Goal: Download file/media: Obtain a digital file from the website

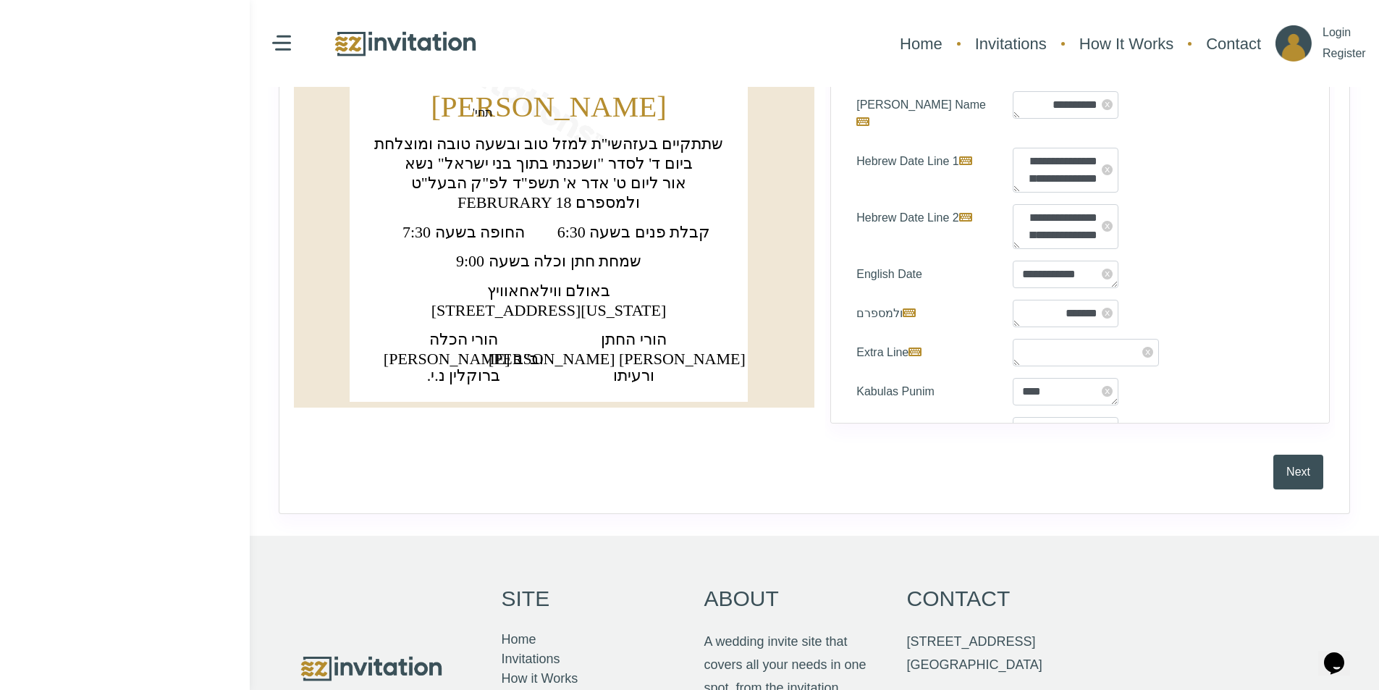
scroll to position [507, 0]
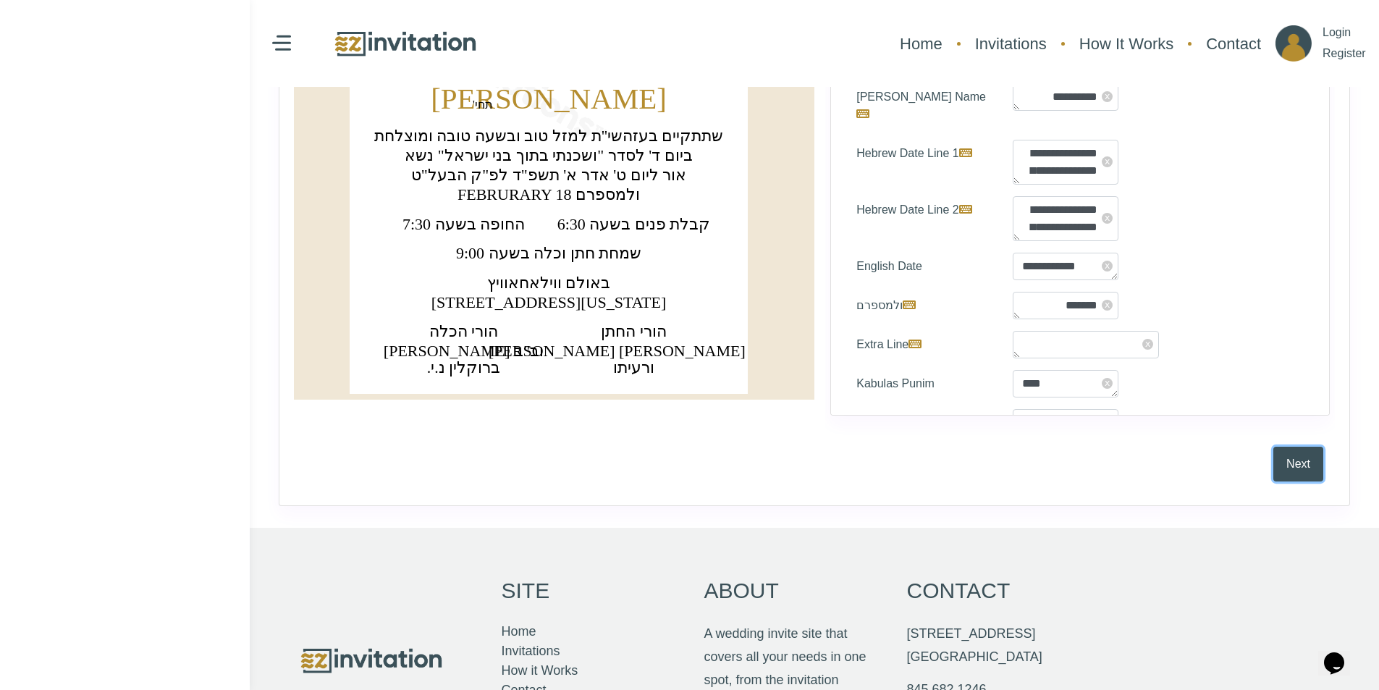
click at [1296, 458] on button "Next" at bounding box center [1298, 463] width 50 height 35
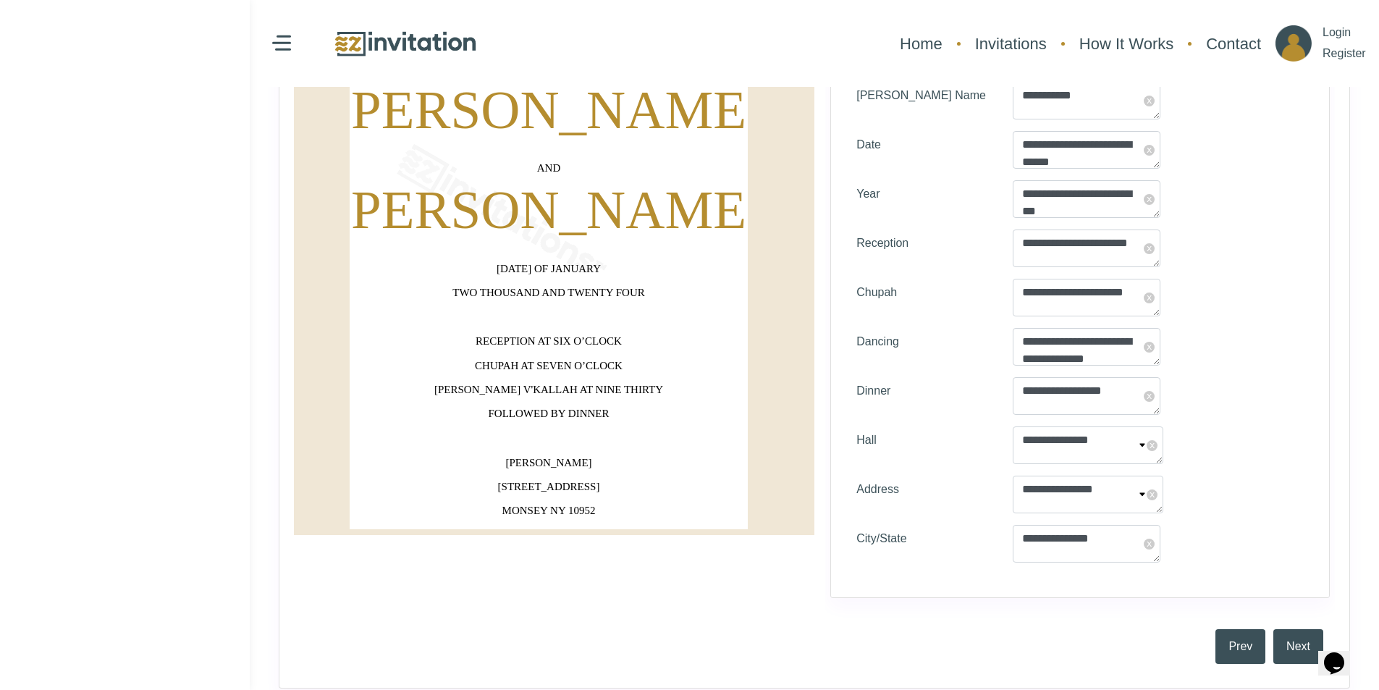
scroll to position [724, 0]
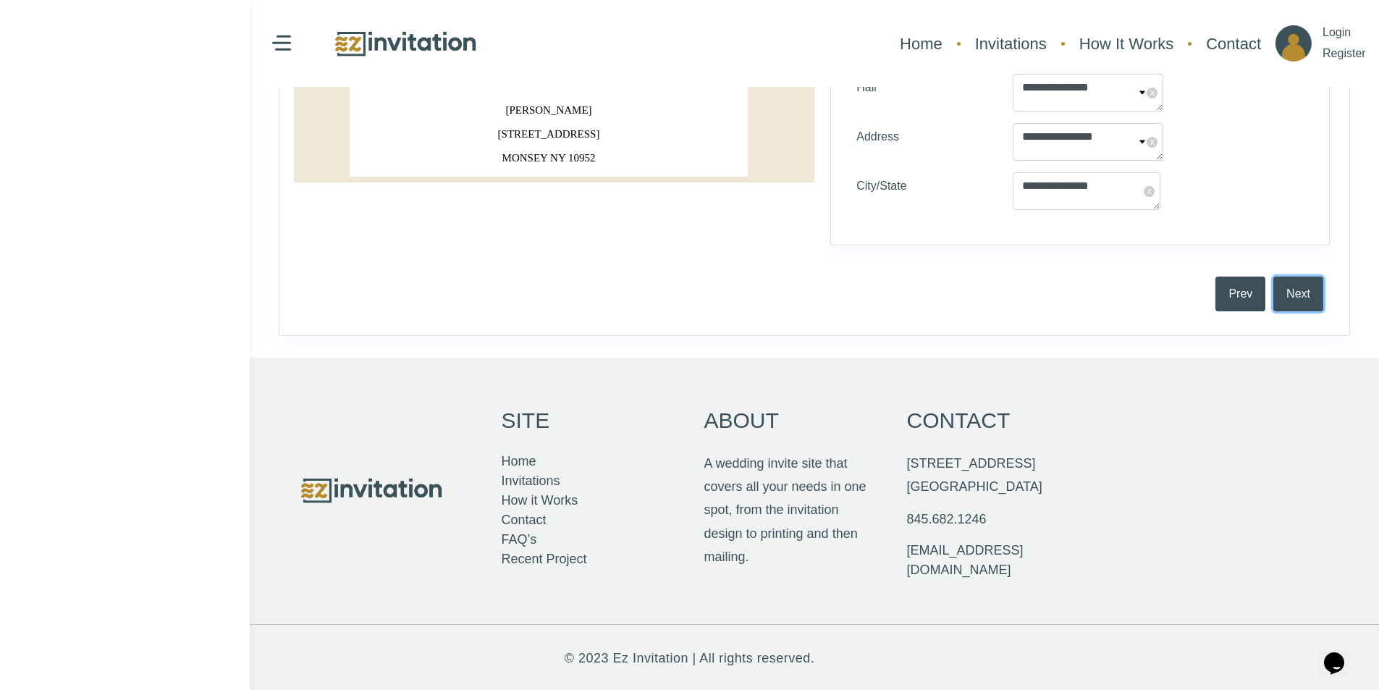
click at [1298, 308] on button "Next" at bounding box center [1298, 293] width 50 height 35
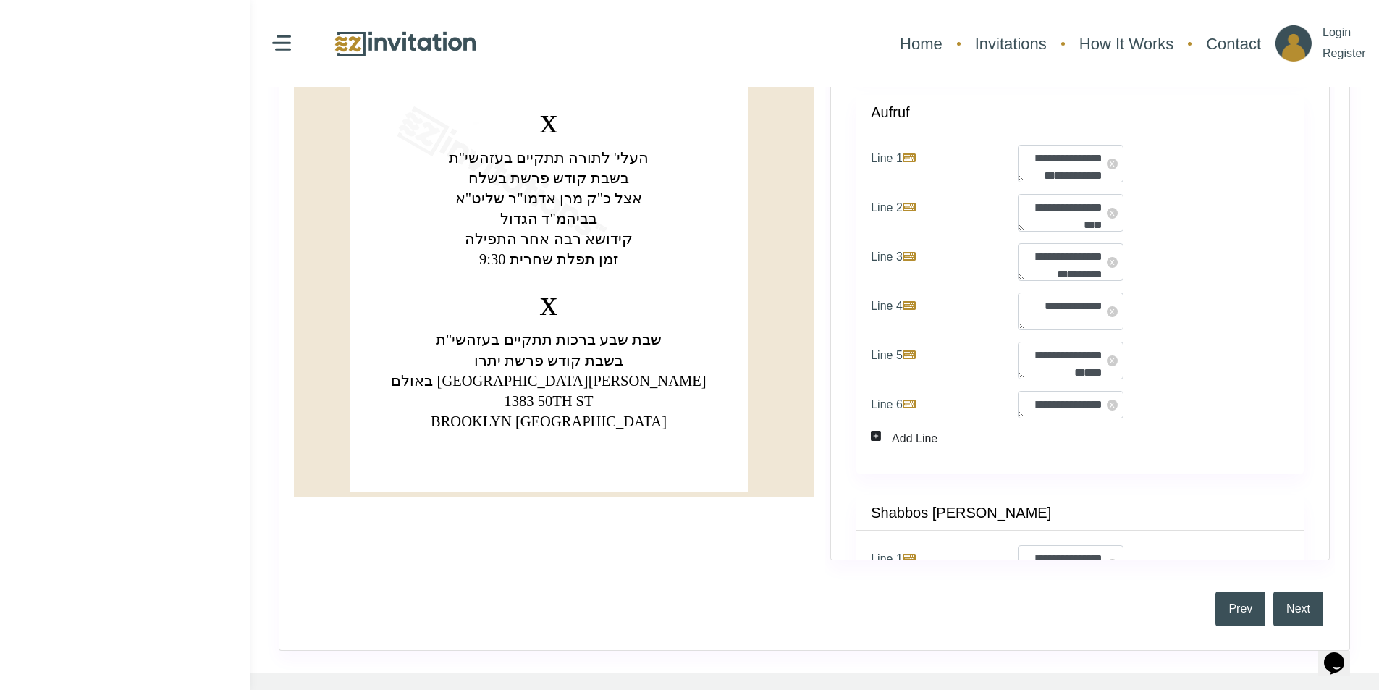
scroll to position [507, 0]
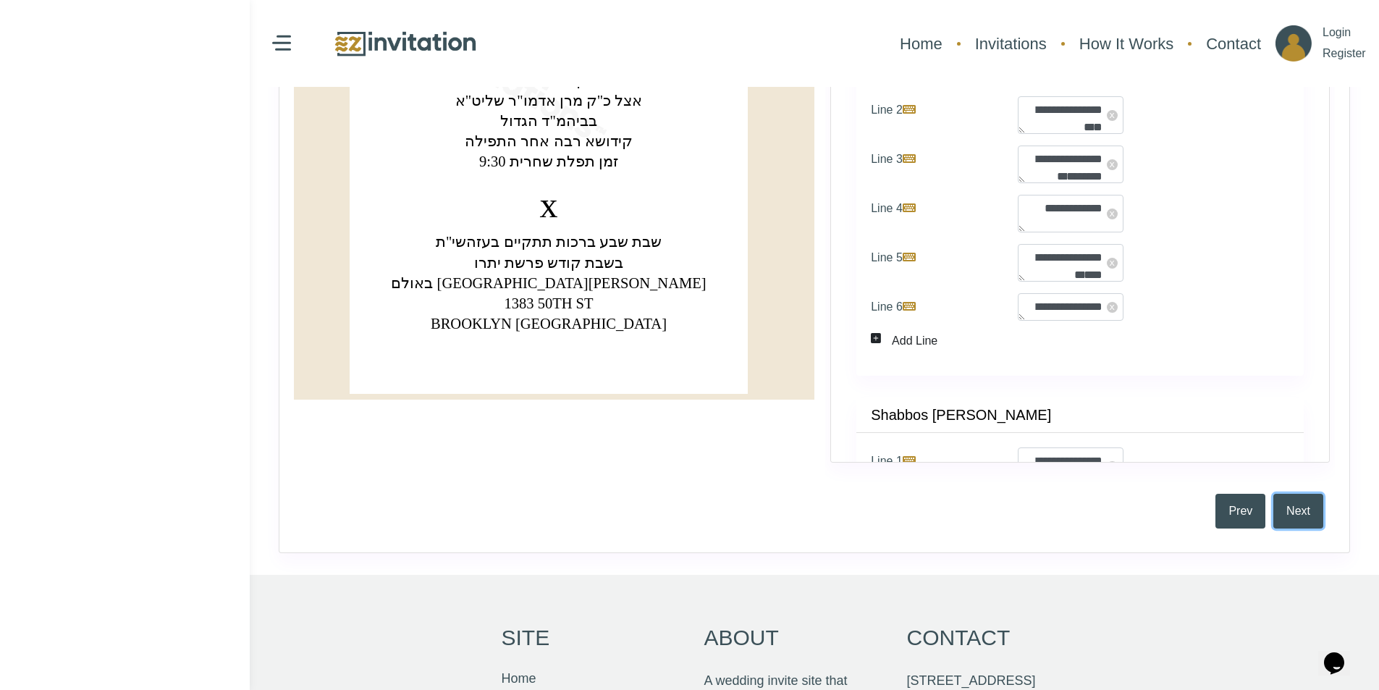
click at [1302, 509] on button "Next" at bounding box center [1298, 511] width 50 height 35
type textarea "*"
type textarea "**********"
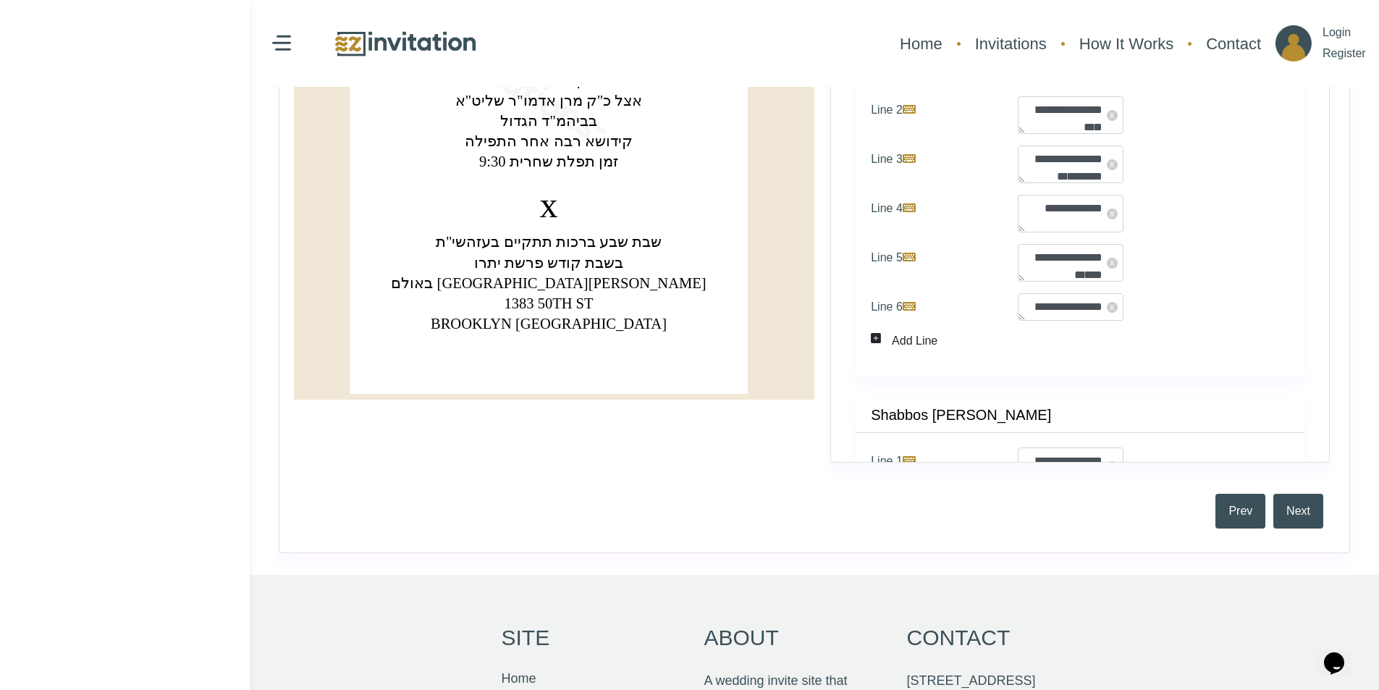
type textarea "**********"
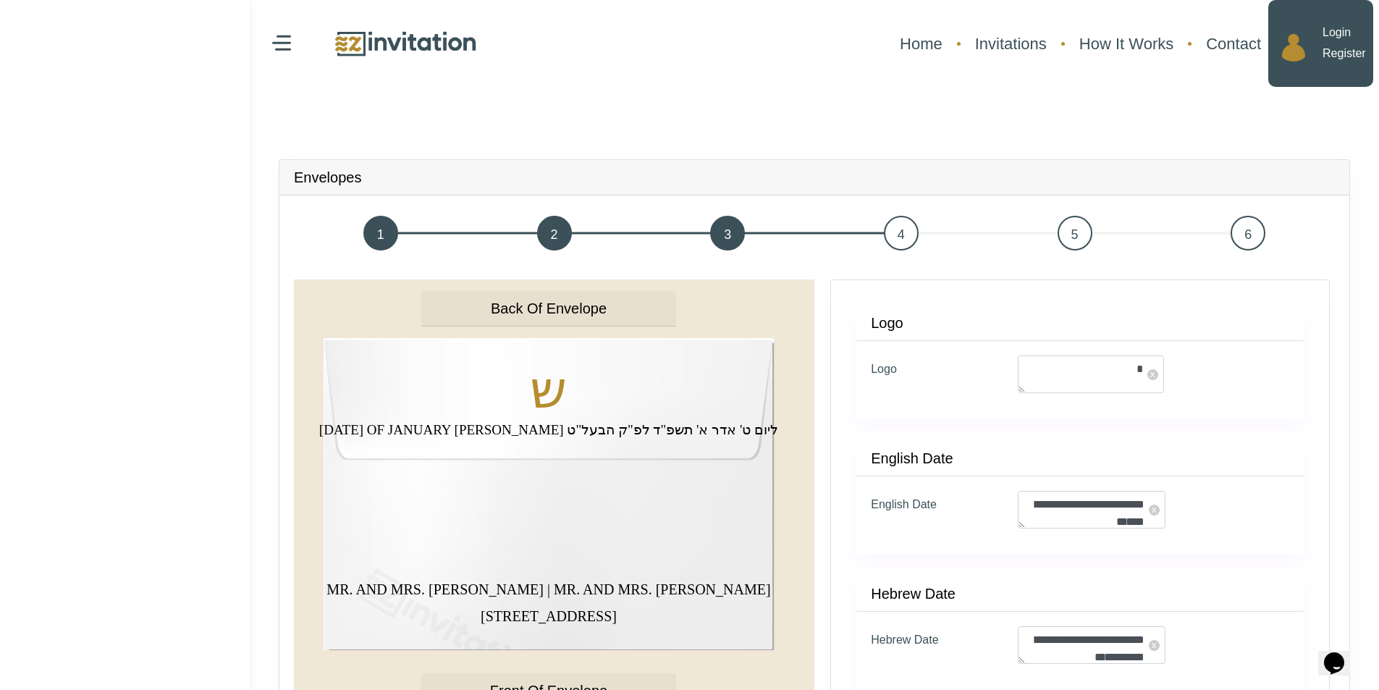
click at [1345, 44] on p "Login Register" at bounding box center [1343, 43] width 43 height 42
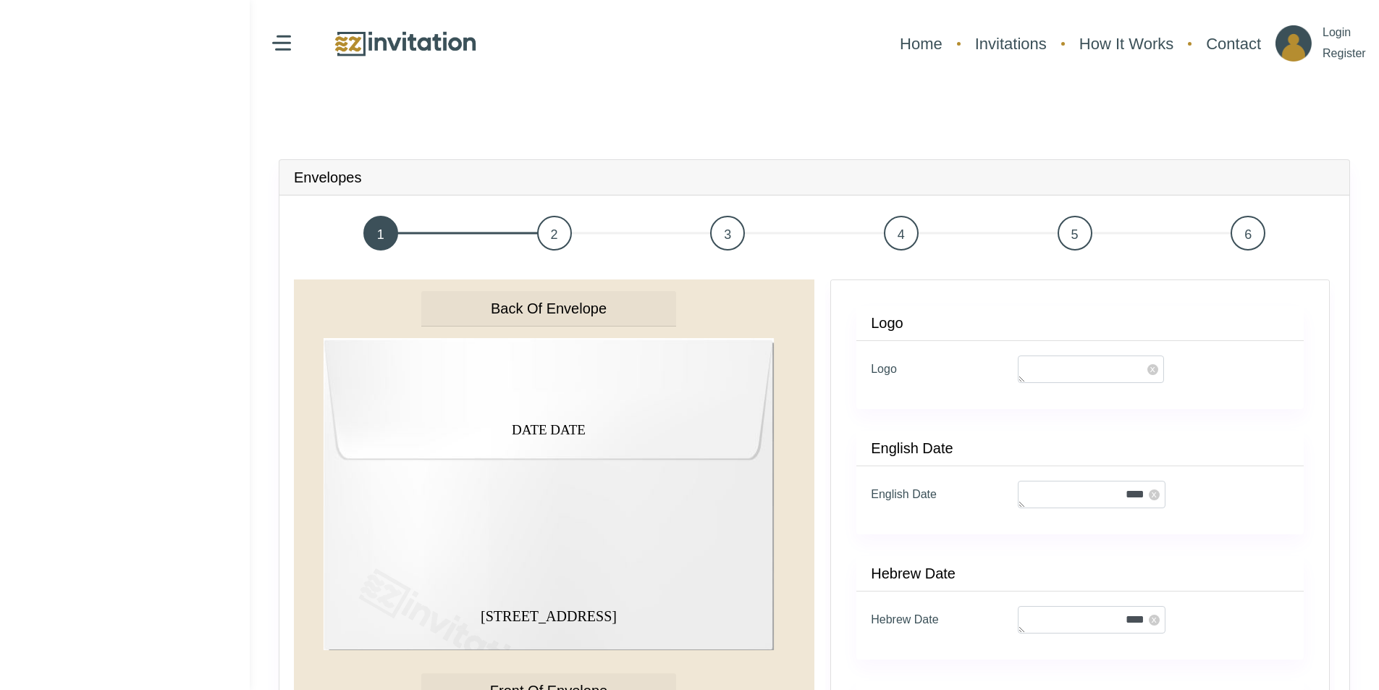
scroll to position [103, 0]
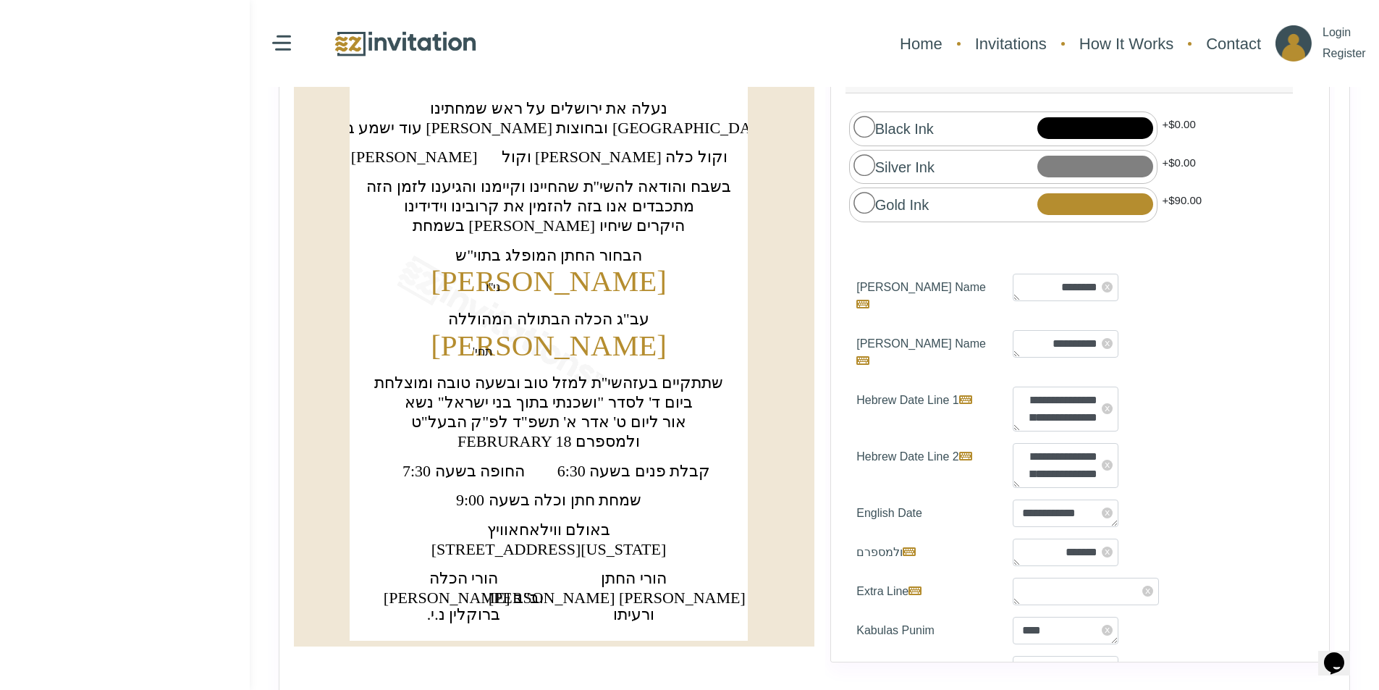
scroll to position [289, 0]
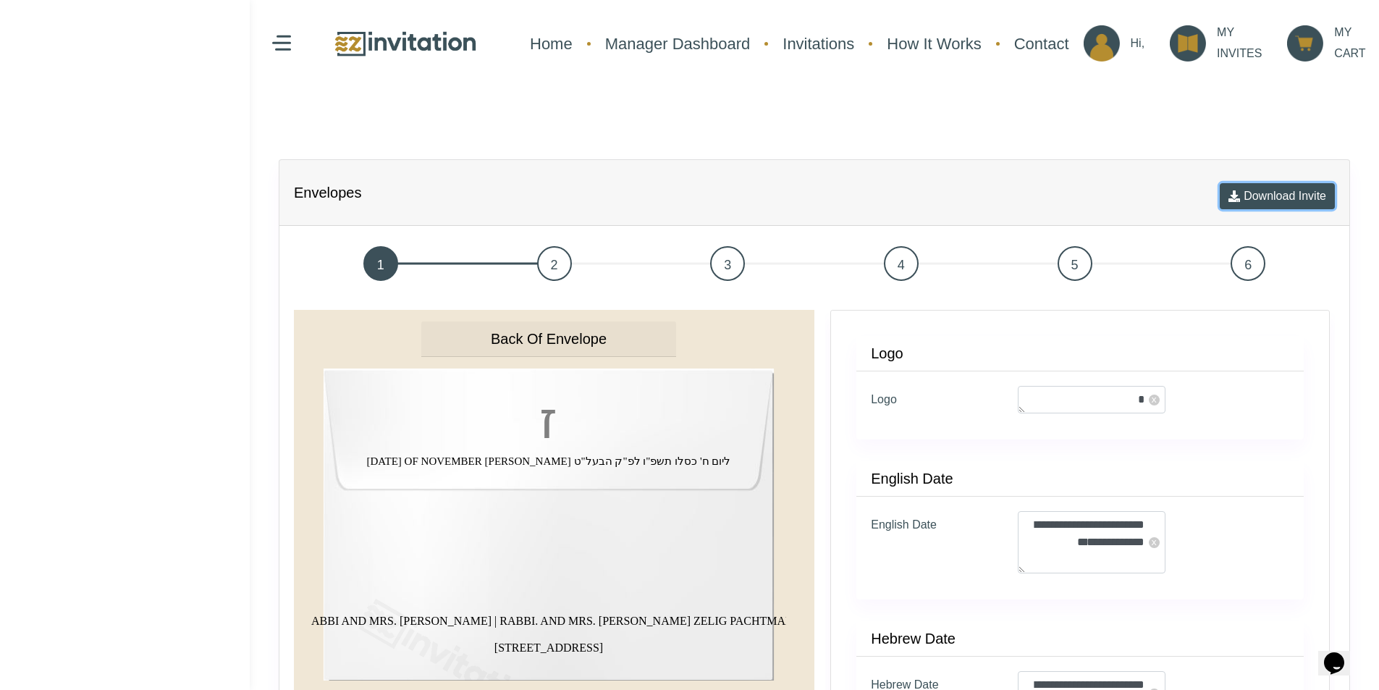
click at [1266, 206] on button "Download Invite" at bounding box center [1276, 196] width 115 height 26
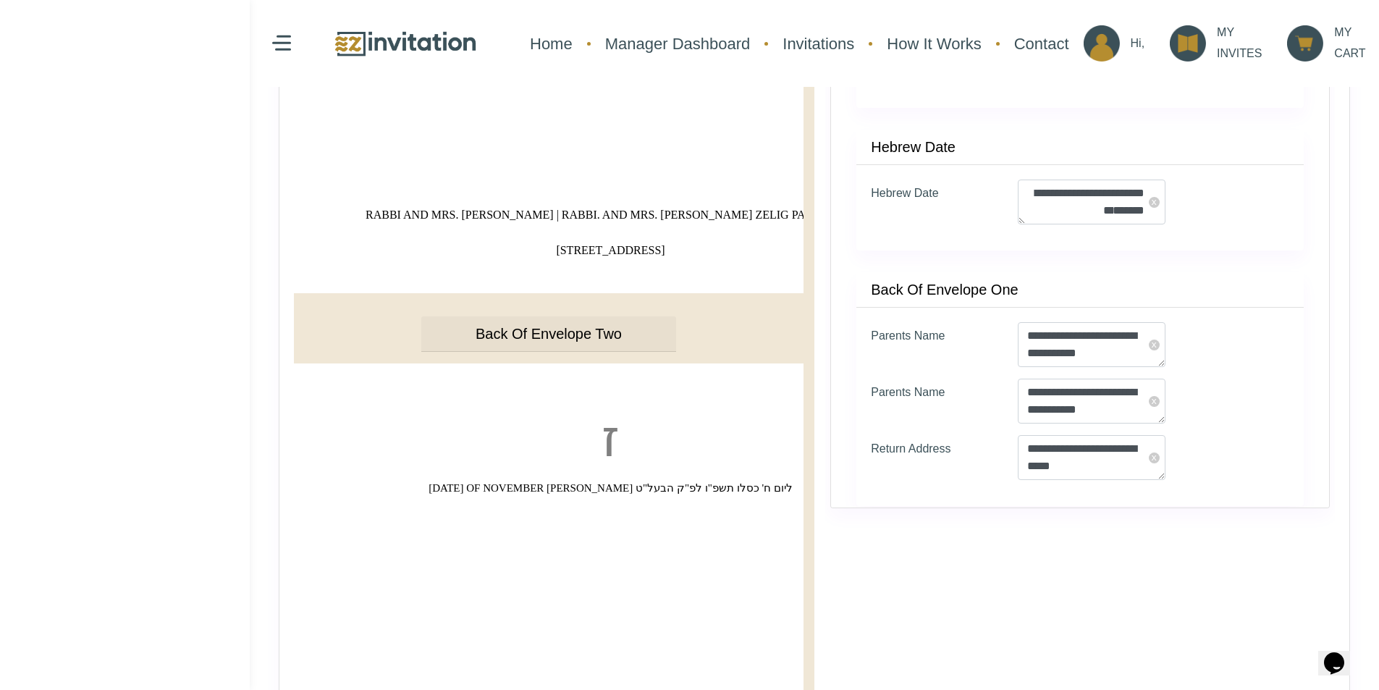
scroll to position [507, 0]
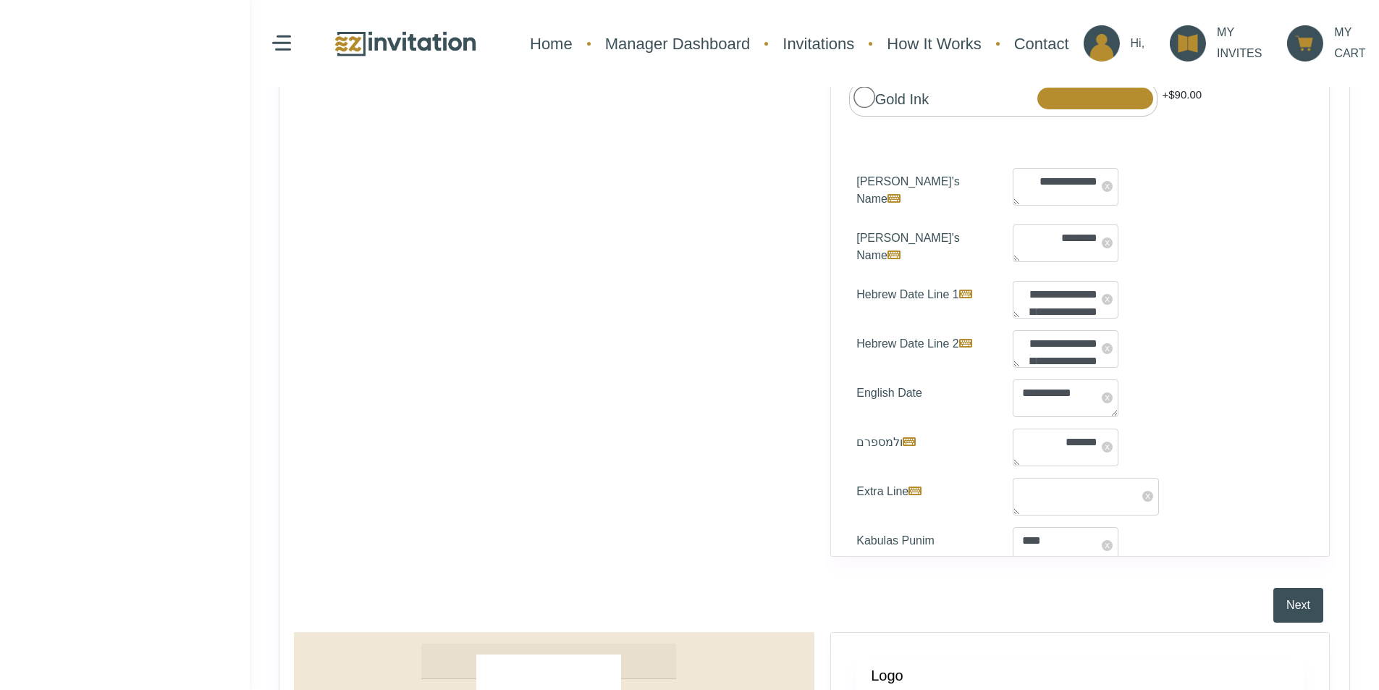
scroll to position [507, 0]
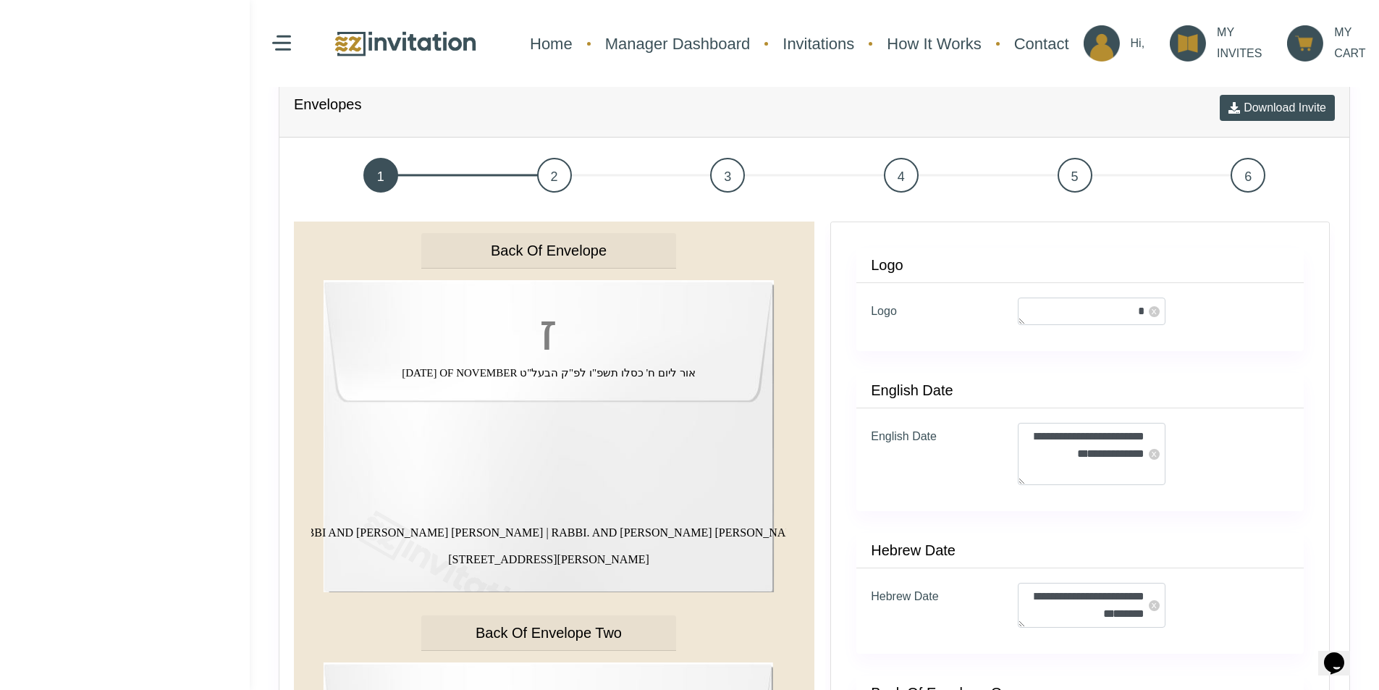
scroll to position [796, 0]
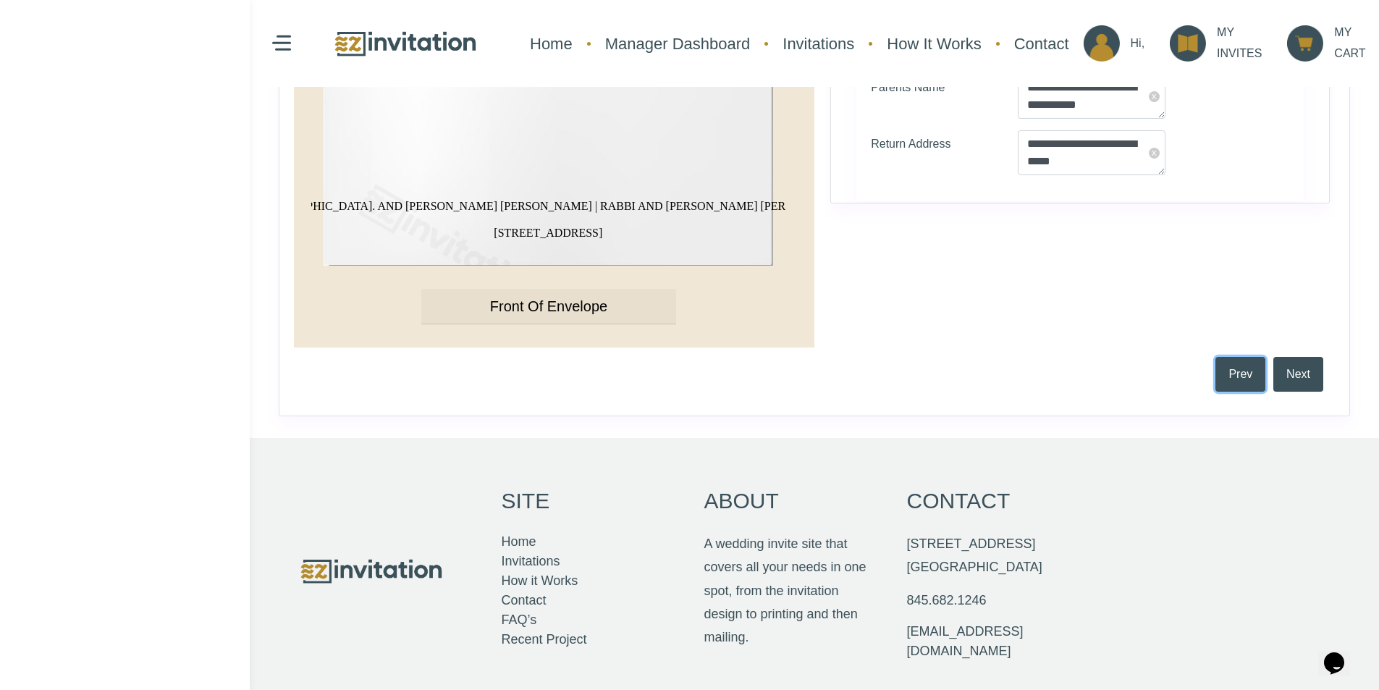
drag, startPoint x: 1235, startPoint y: 372, endPoint x: 1229, endPoint y: 393, distance: 22.0
click at [1235, 372] on button "Prev" at bounding box center [1240, 374] width 50 height 35
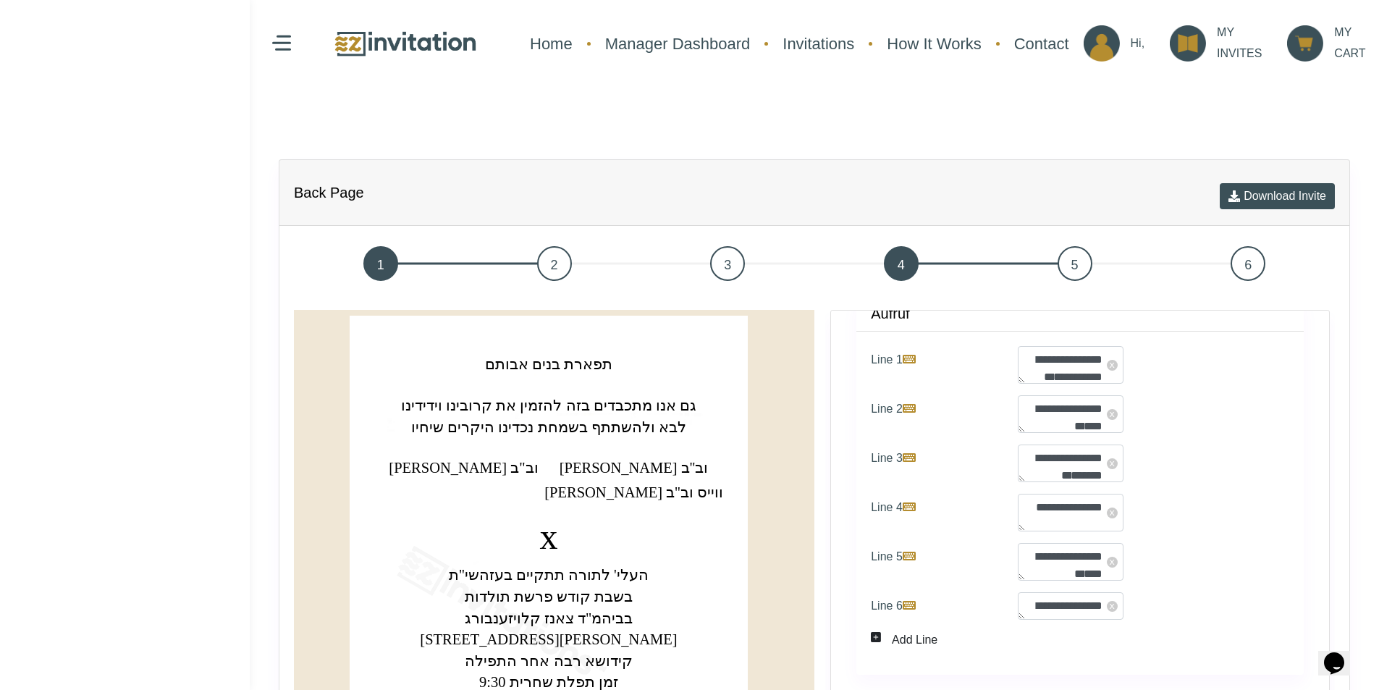
scroll to position [724, 0]
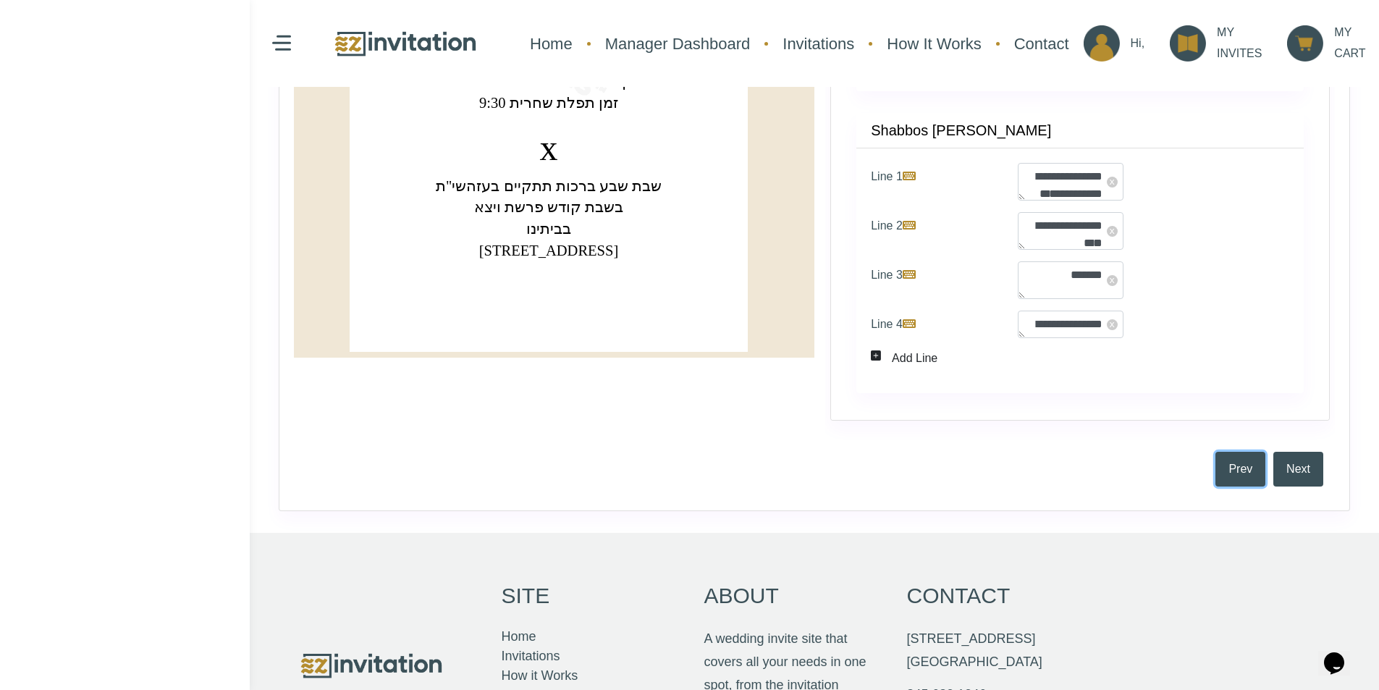
click at [1230, 467] on button "Prev" at bounding box center [1240, 469] width 50 height 35
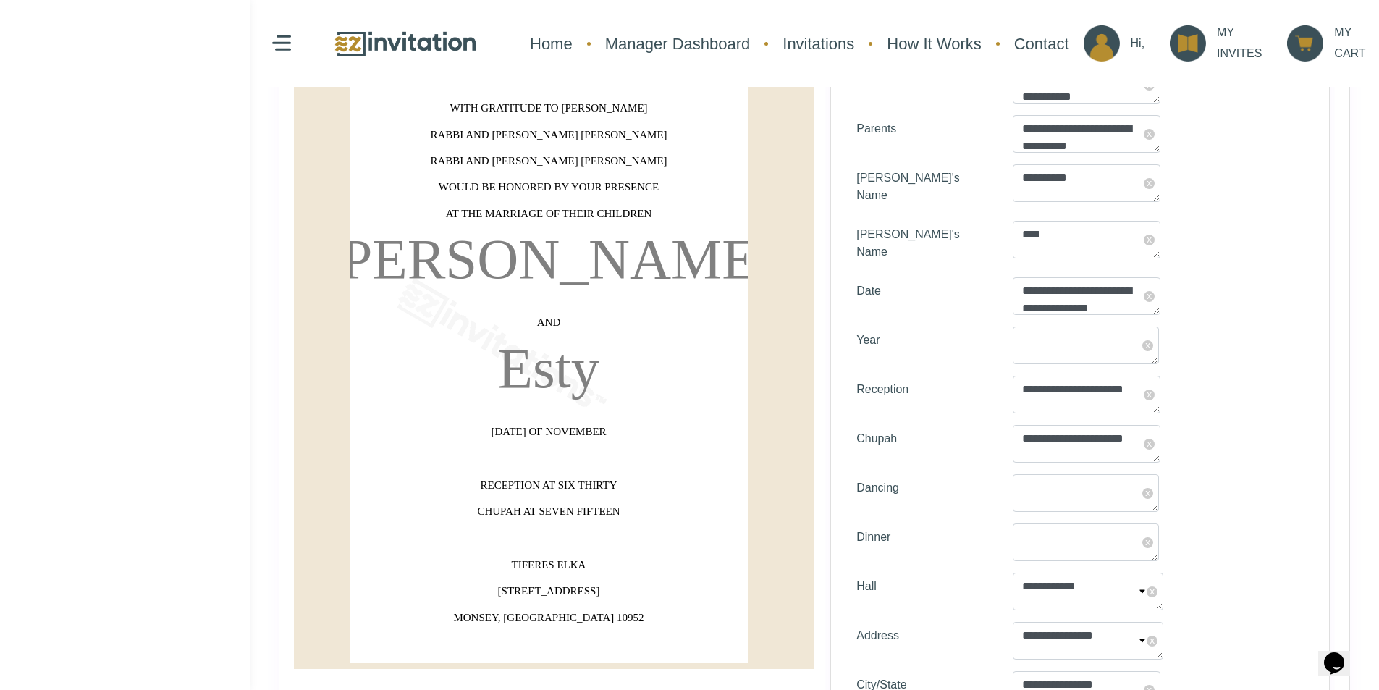
scroll to position [651, 0]
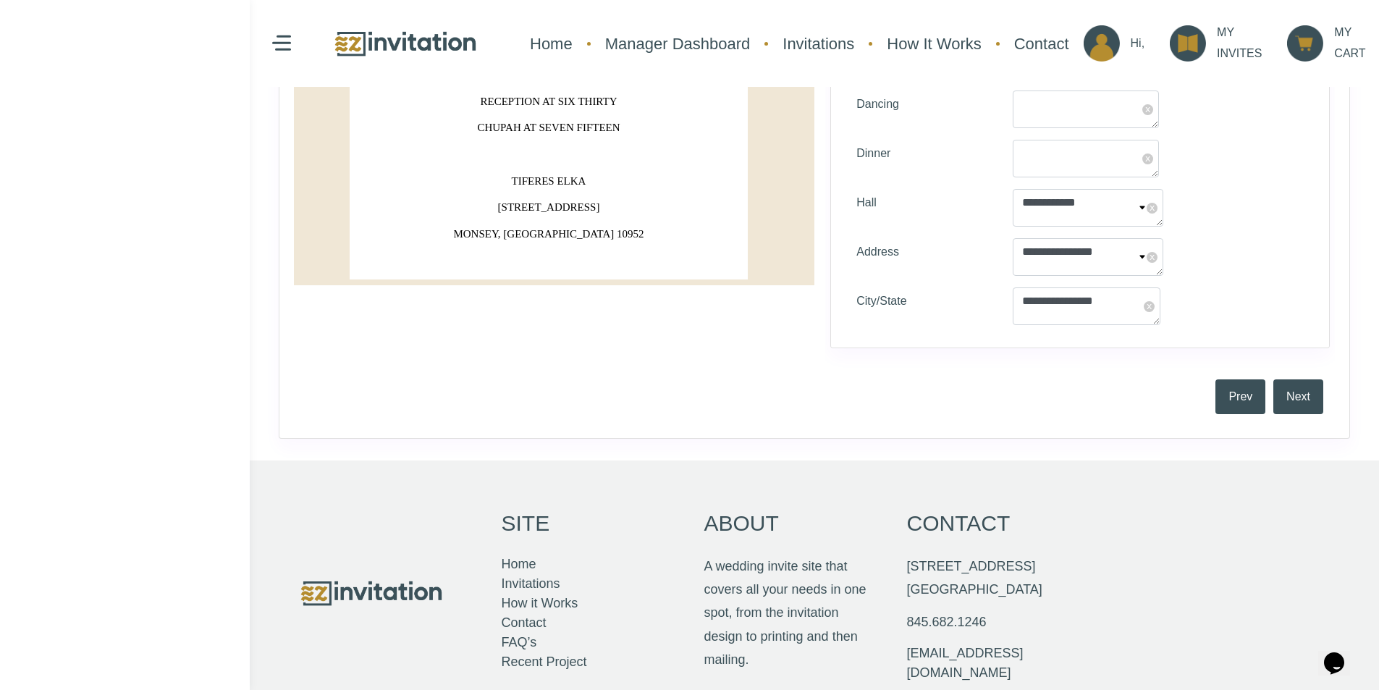
drag, startPoint x: 1211, startPoint y: 363, endPoint x: 1236, endPoint y: 409, distance: 52.8
click at [1214, 366] on div "**********" at bounding box center [1079, 13] width 509 height 711
click at [1239, 417] on div "Prev Next" at bounding box center [814, 397] width 1041 height 54
drag, startPoint x: 1244, startPoint y: 400, endPoint x: 1232, endPoint y: 436, distance: 37.5
click at [1245, 400] on button "Prev" at bounding box center [1240, 396] width 50 height 35
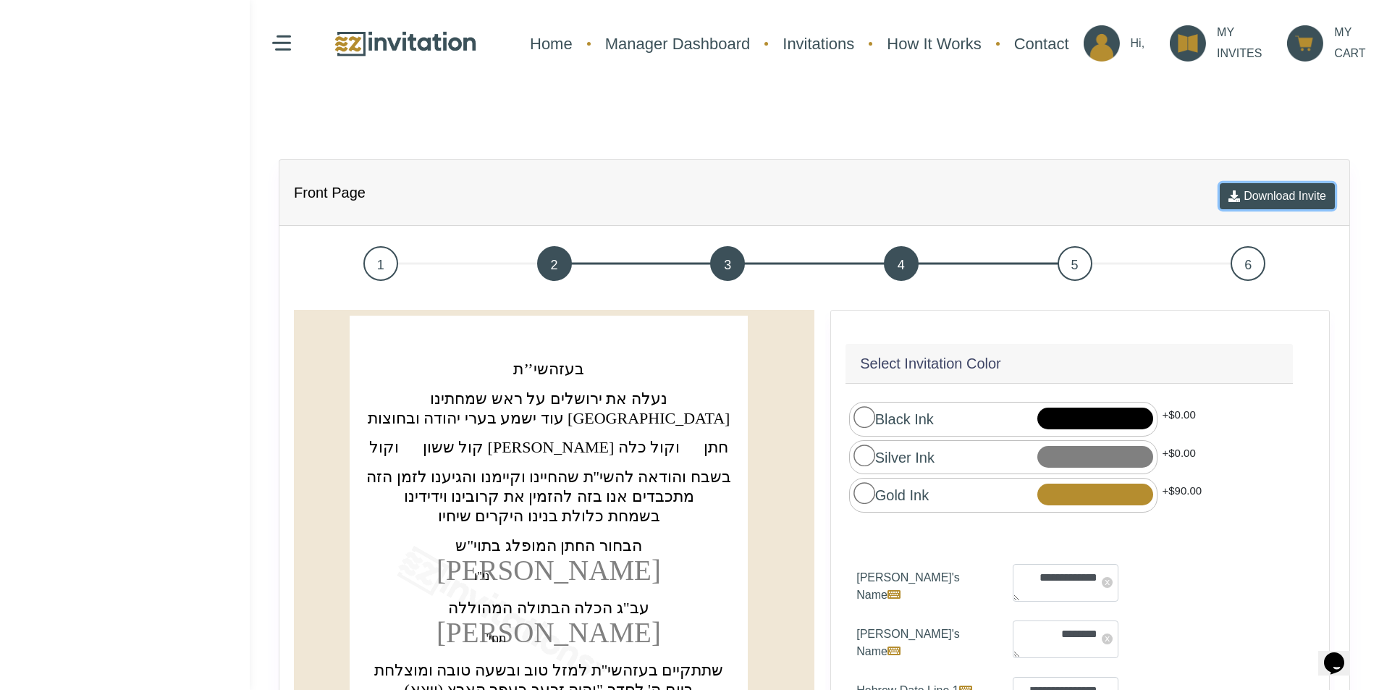
click at [1278, 195] on button "Download Invite" at bounding box center [1276, 196] width 115 height 26
click at [1261, 198] on button "Download Invite" at bounding box center [1276, 196] width 115 height 26
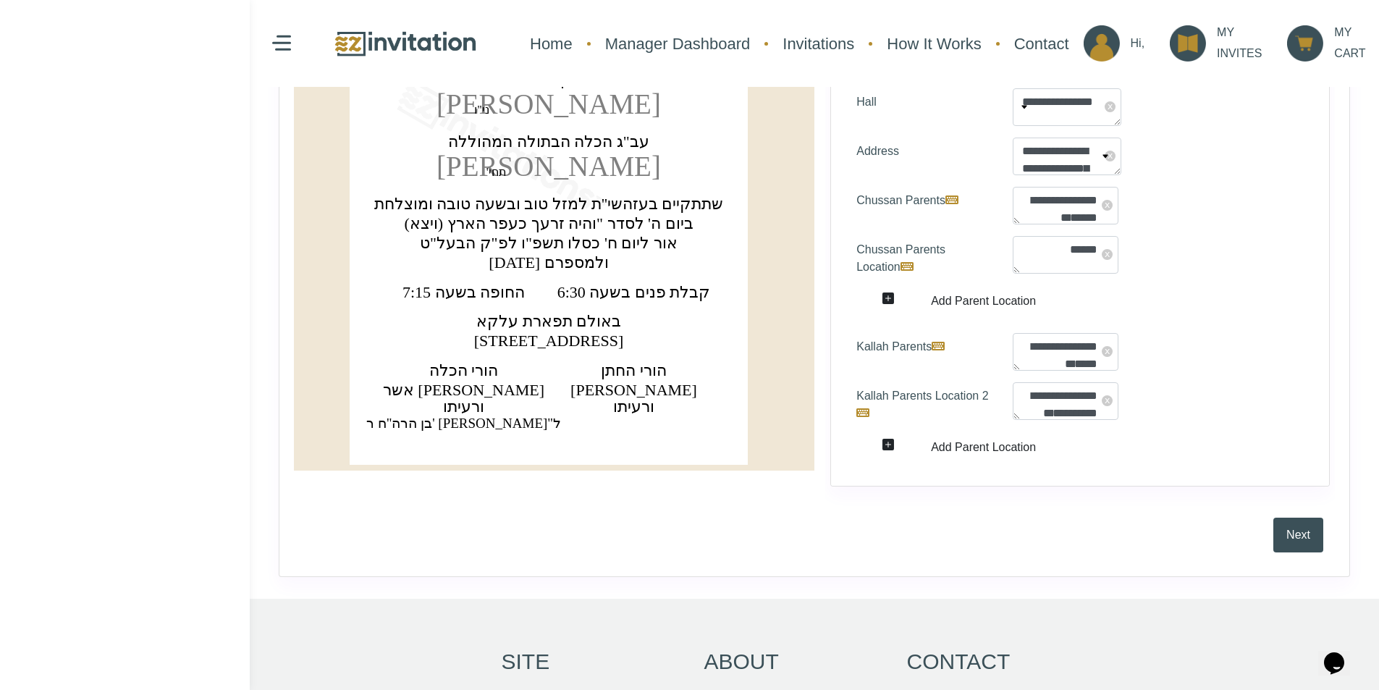
scroll to position [708, 0]
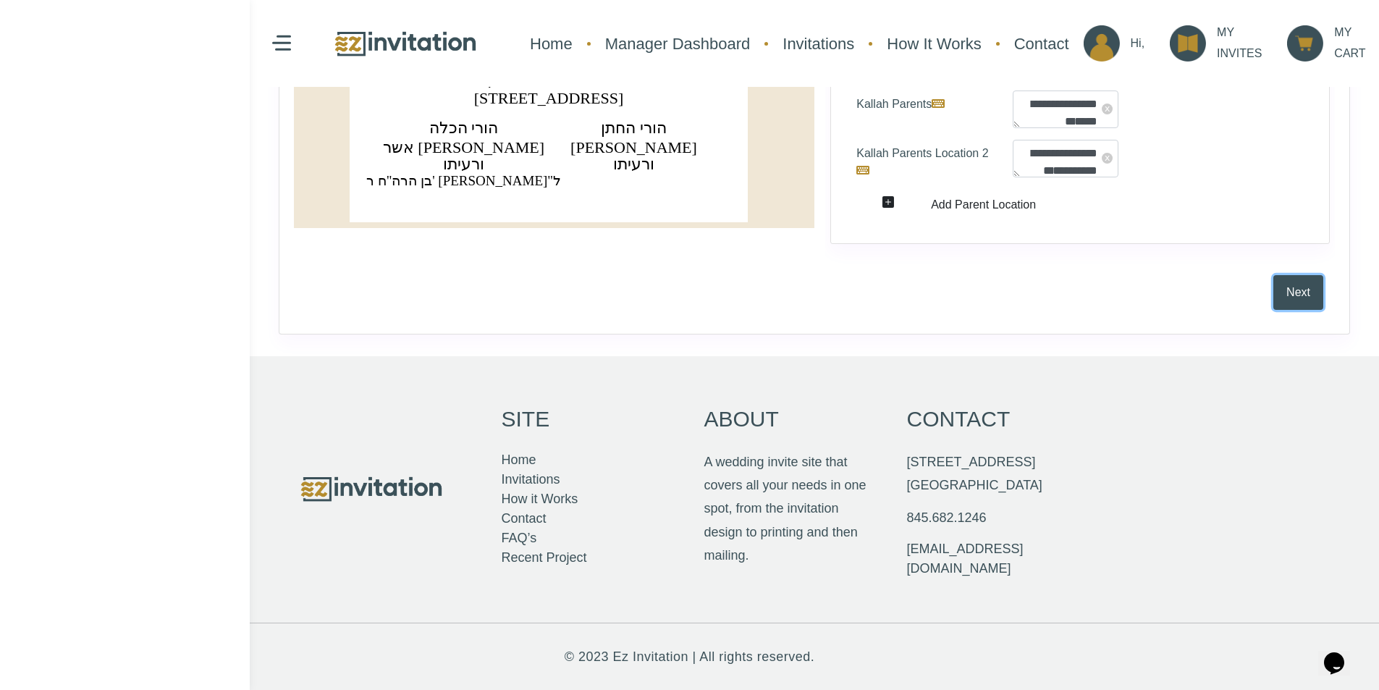
click at [1286, 293] on button "Next" at bounding box center [1298, 292] width 50 height 35
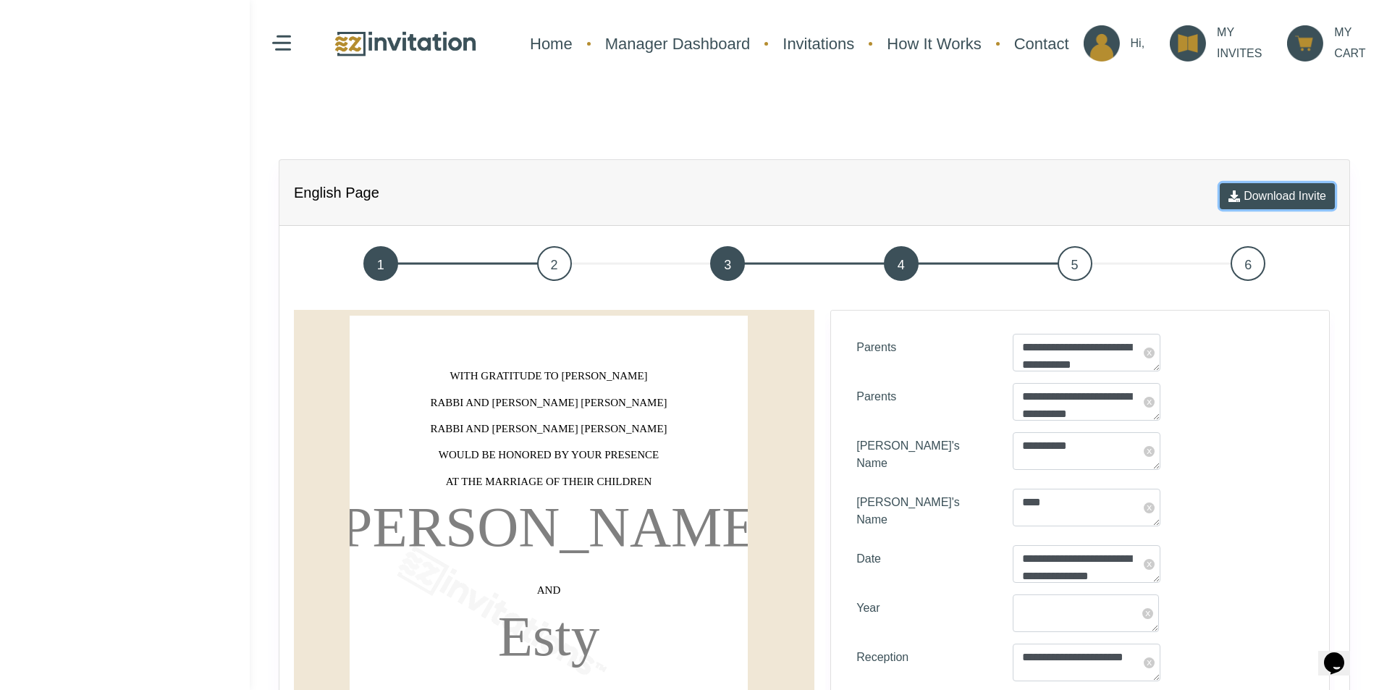
click at [1296, 195] on button "Download Invite" at bounding box center [1276, 196] width 115 height 26
click at [1261, 198] on button "Download Invite" at bounding box center [1276, 196] width 115 height 26
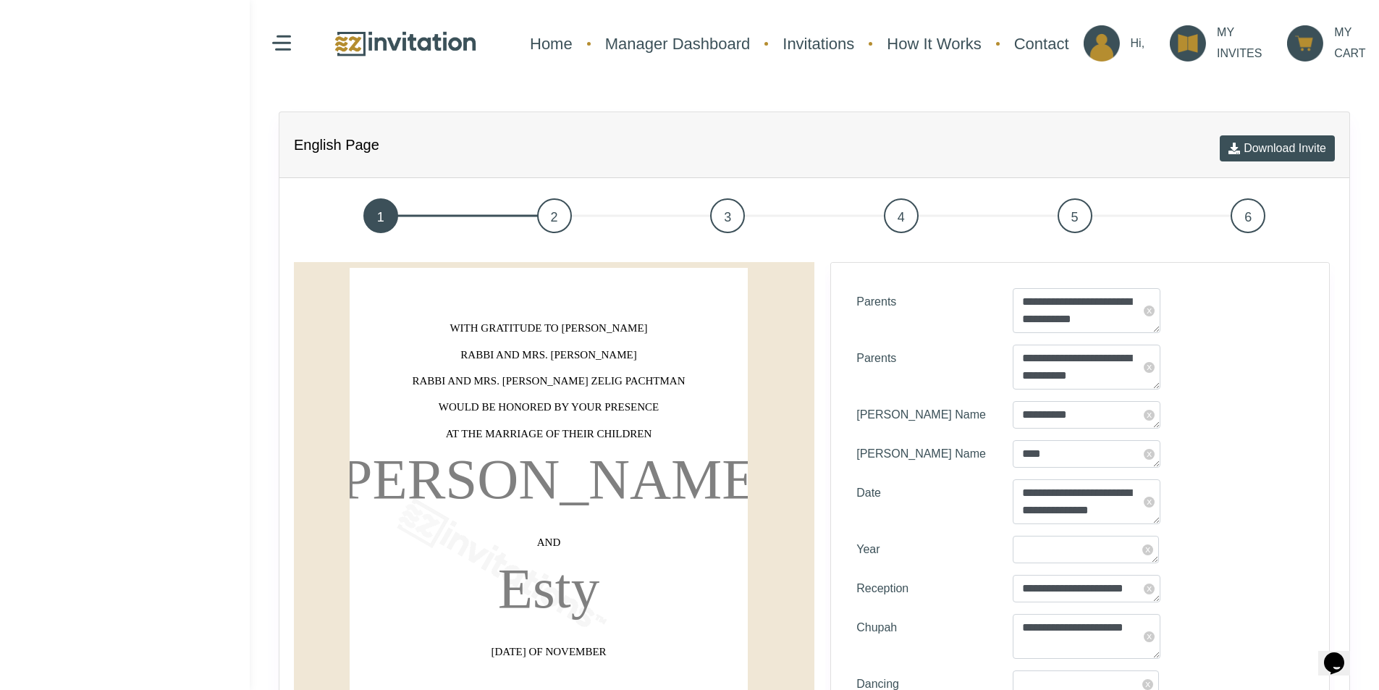
scroll to position [41, 0]
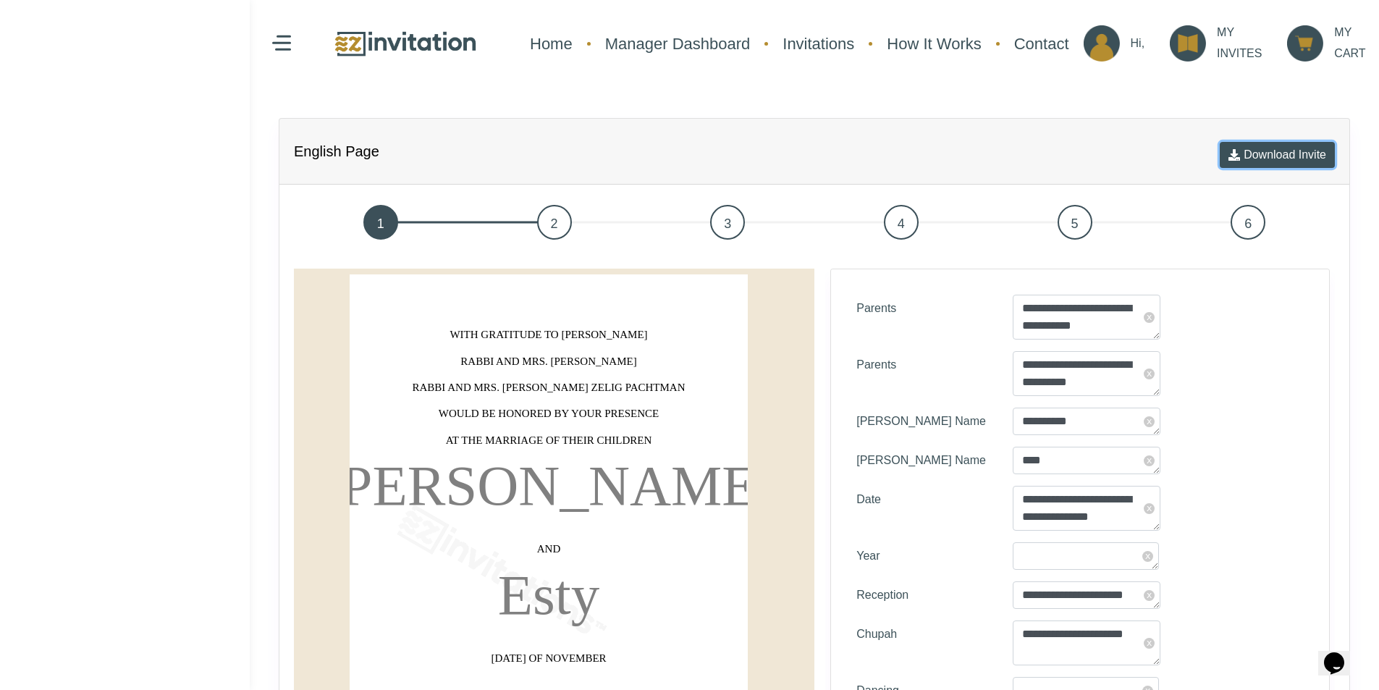
click at [1278, 148] on button "Download Invite" at bounding box center [1276, 155] width 115 height 26
click at [1233, 157] on button "Download Invite" at bounding box center [1276, 155] width 115 height 26
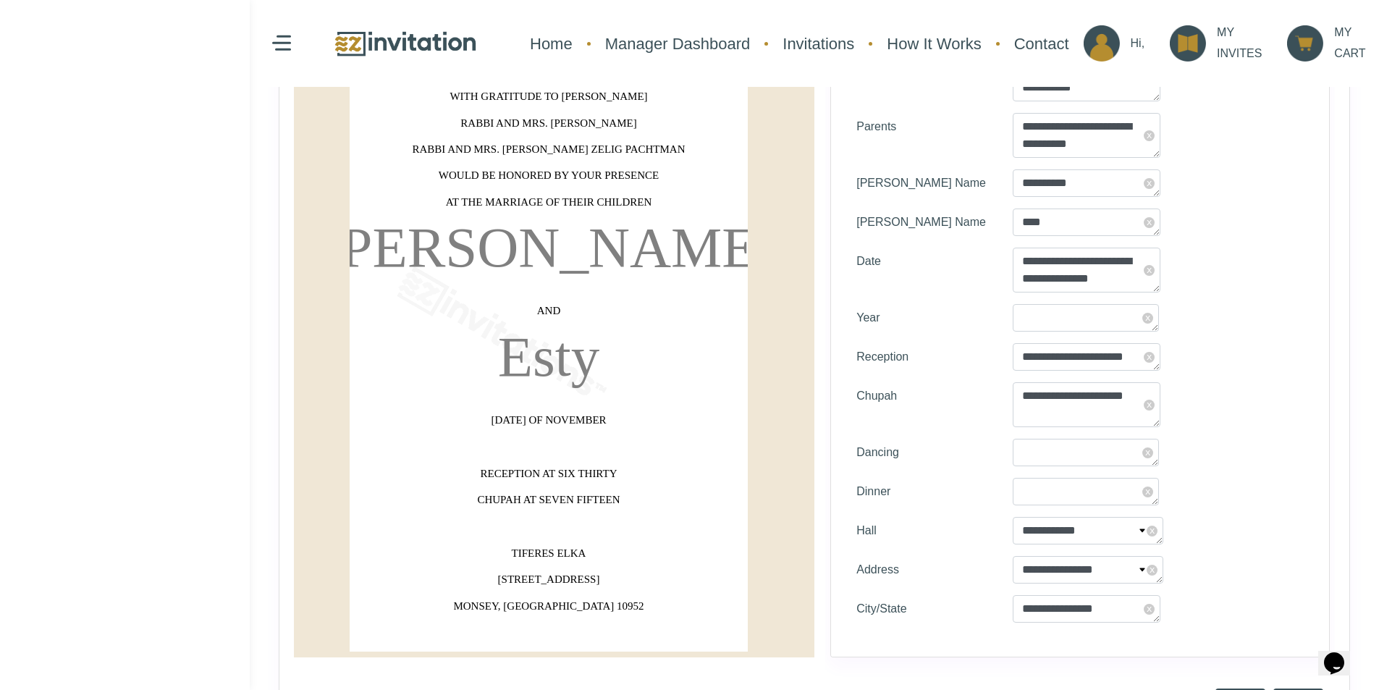
scroll to position [548, 0]
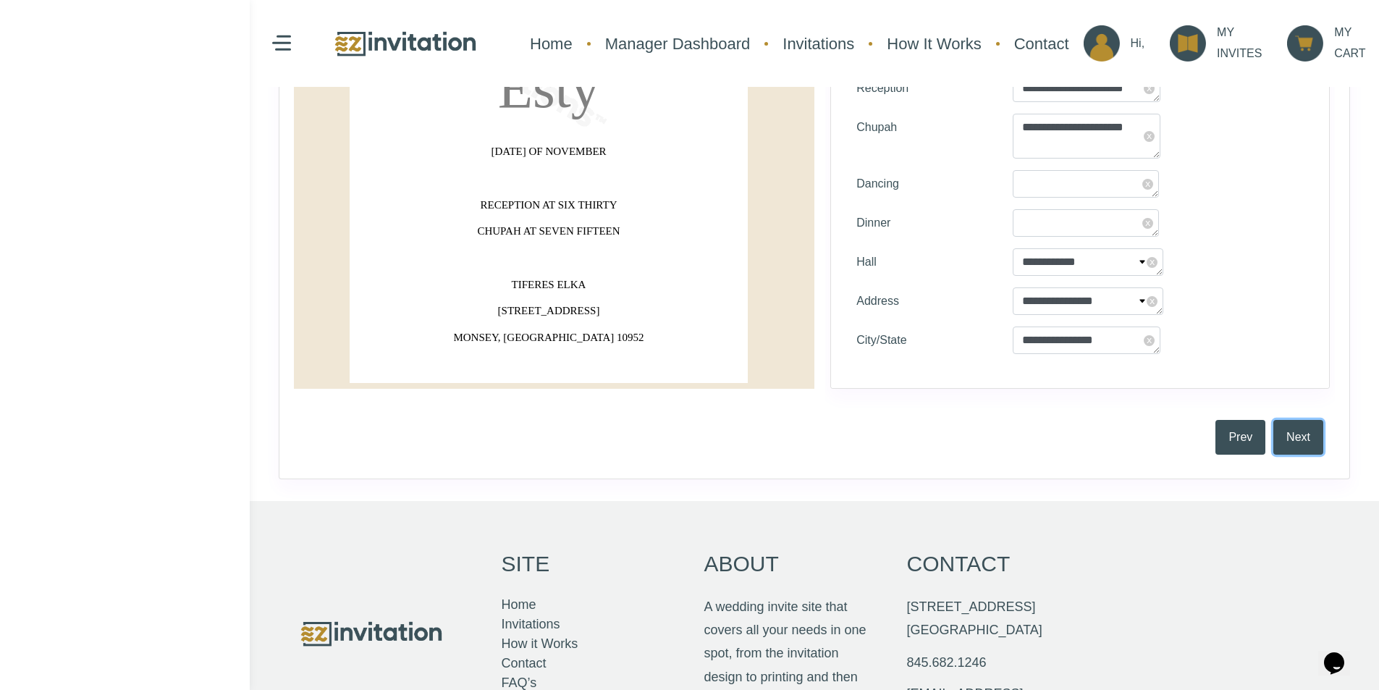
click at [1303, 438] on button "Next" at bounding box center [1298, 437] width 50 height 35
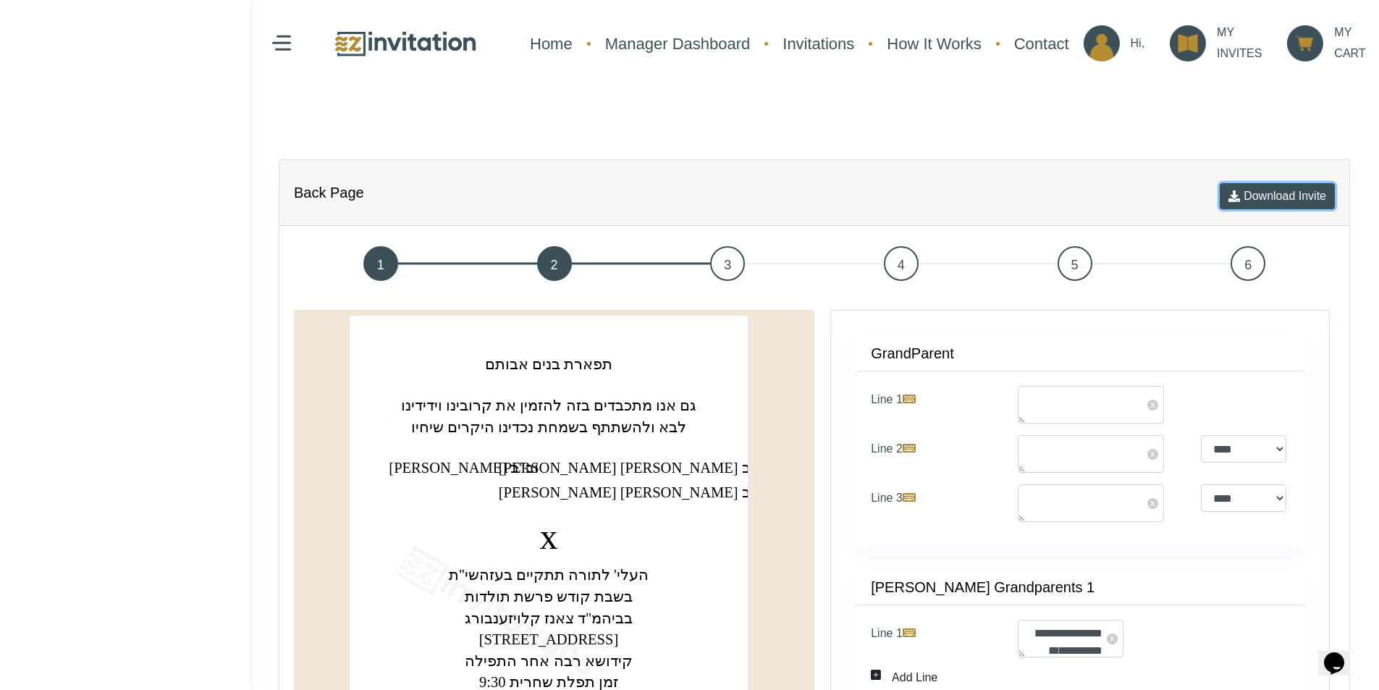
click at [1280, 206] on button "Download Invite" at bounding box center [1276, 196] width 115 height 26
click at [1268, 195] on button "Download Invite" at bounding box center [1276, 196] width 115 height 26
click at [1225, 205] on button "Download Invite" at bounding box center [1276, 196] width 115 height 26
click at [310, 151] on div "Back Page Download Invite 1 2 3 4 5 6 ‏בעזהשי’’ת‏ x x" at bounding box center [814, 620] width 1129 height 981
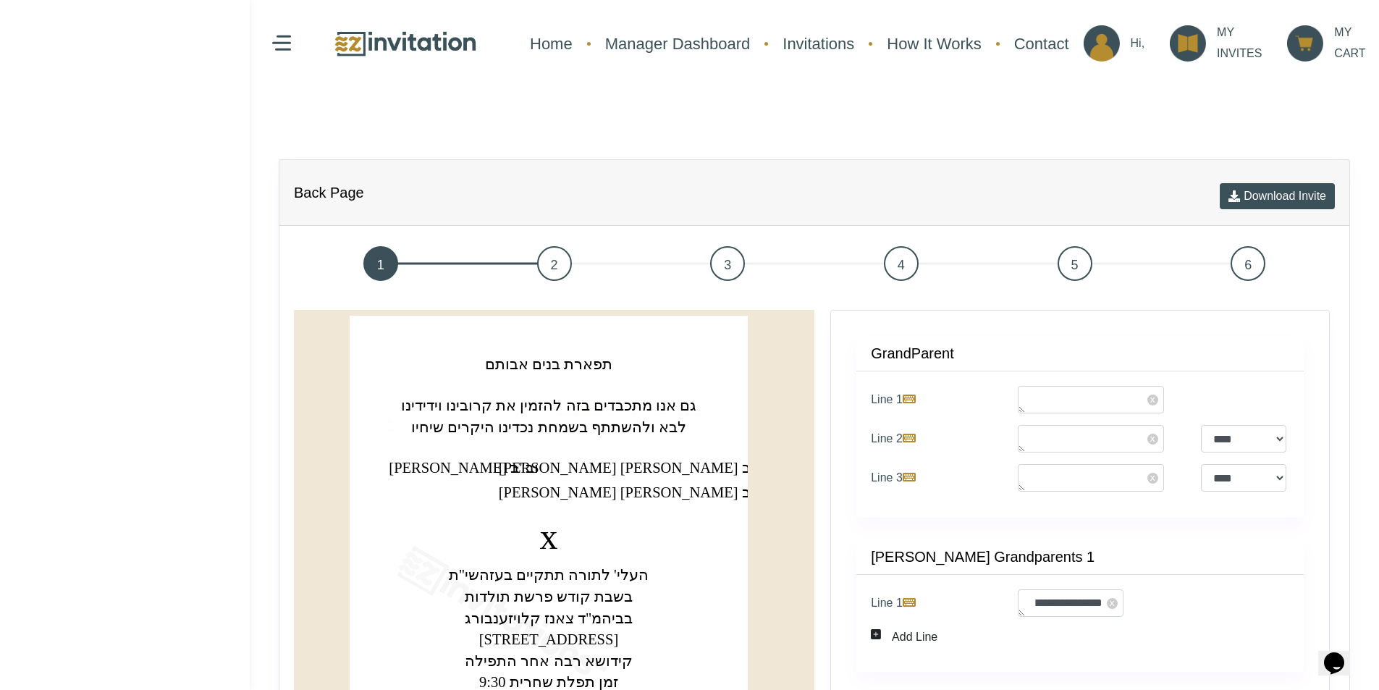
click at [1289, 210] on div "Download Invite" at bounding box center [1276, 193] width 115 height 48
click at [1279, 199] on button "Download Invite" at bounding box center [1276, 196] width 115 height 26
click at [1265, 206] on button "Download Invite" at bounding box center [1276, 196] width 115 height 26
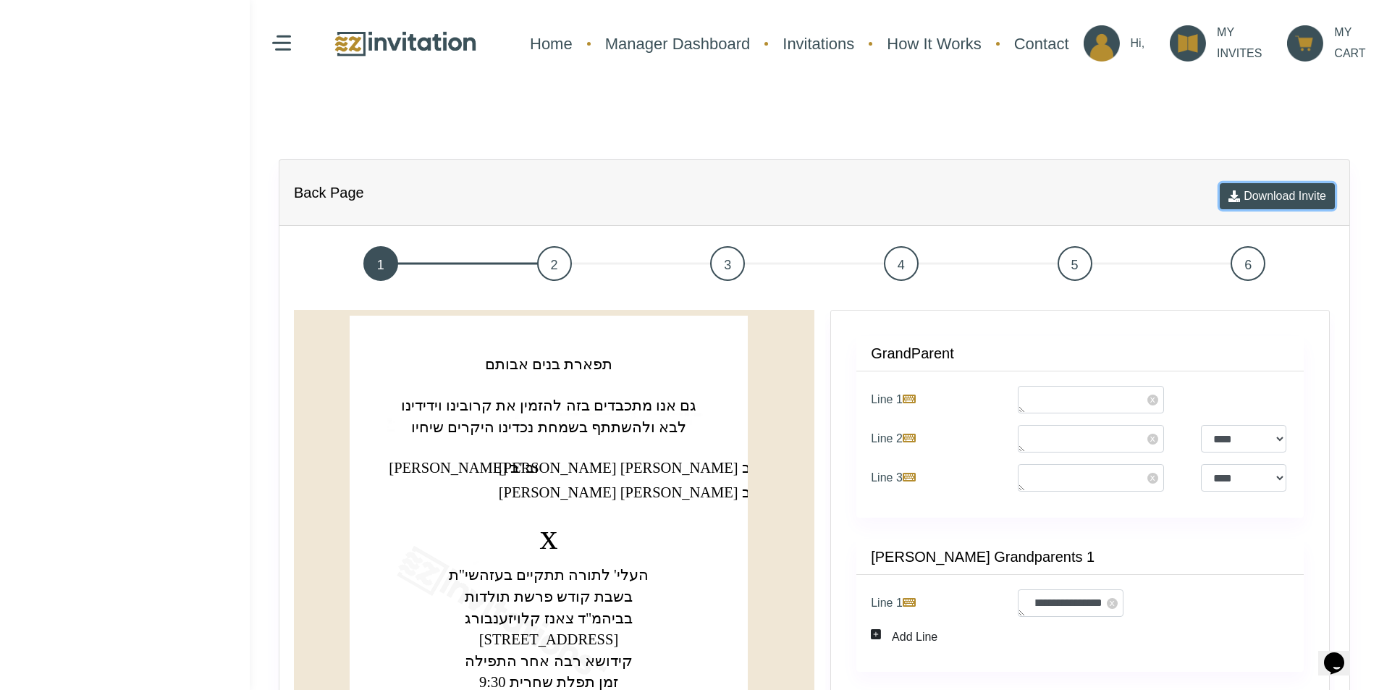
click at [1258, 197] on button "Download Invite" at bounding box center [1276, 196] width 115 height 26
click at [1242, 189] on button "Download Invite" at bounding box center [1276, 196] width 115 height 26
click at [1238, 200] on button "Download Invite" at bounding box center [1276, 196] width 115 height 26
click at [572, 132] on div "Back Page Download Invite 1 2 3 4 5 6 ‏בעזהשי’’ת‏ x x" at bounding box center [814, 589] width 1129 height 918
click at [376, 258] on span "1" at bounding box center [380, 263] width 35 height 35
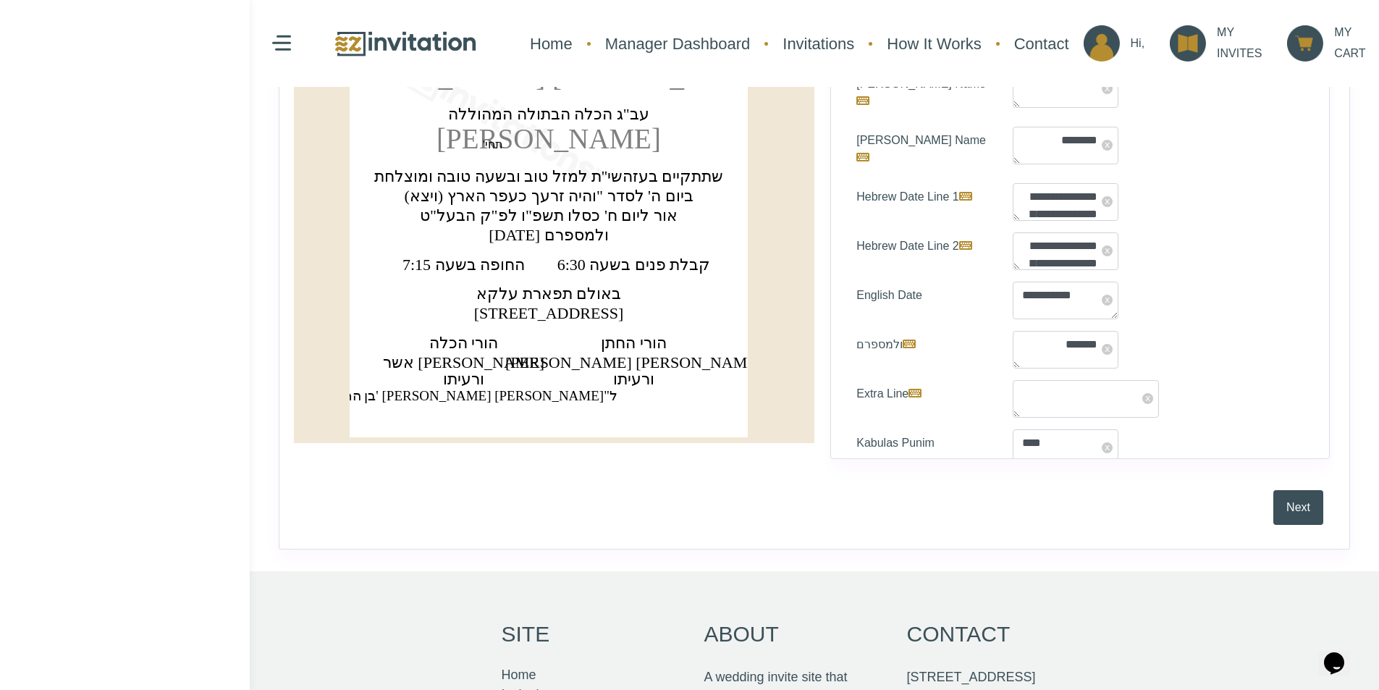
scroll to position [274, 0]
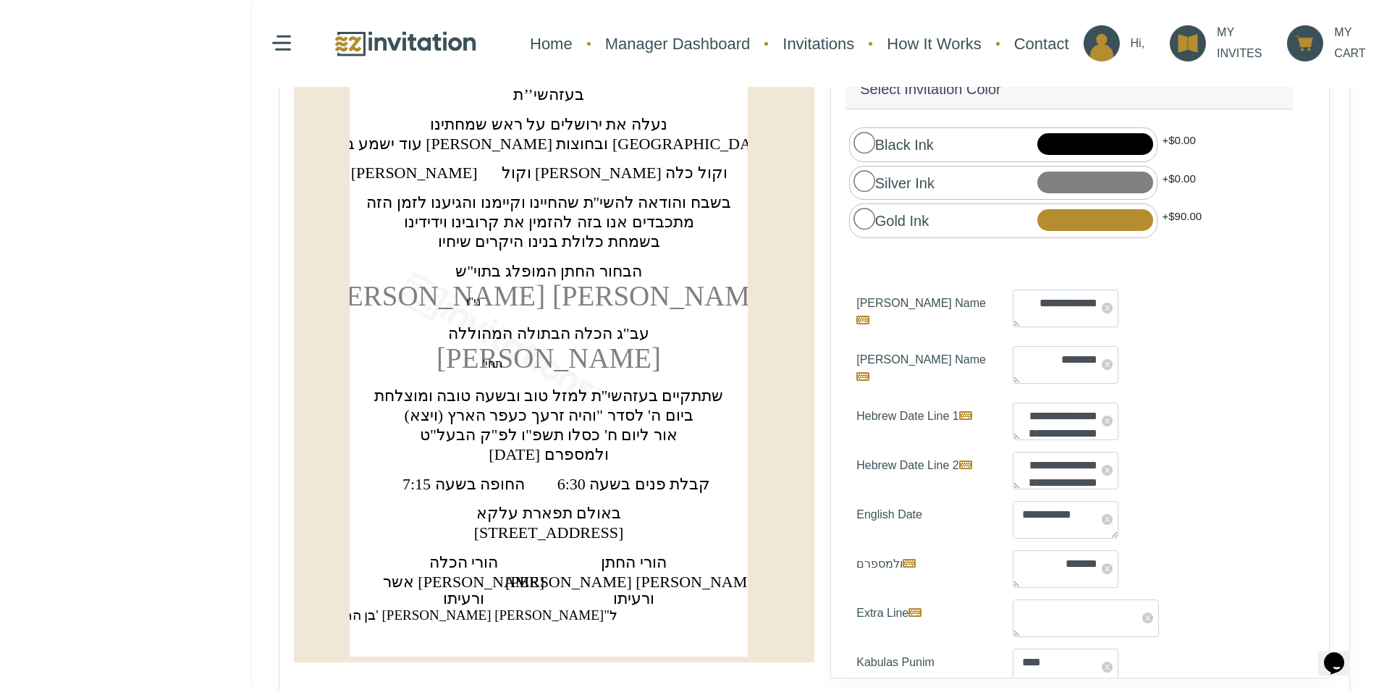
click at [320, 115] on div "‏בעזהשי’’ת‏ ‏נעלה את ירושלים על ראש שמחתינו‏ ‏עוד ישמע בערי יהודה ובחוצות ירושל…" at bounding box center [493, 342] width 398 height 615
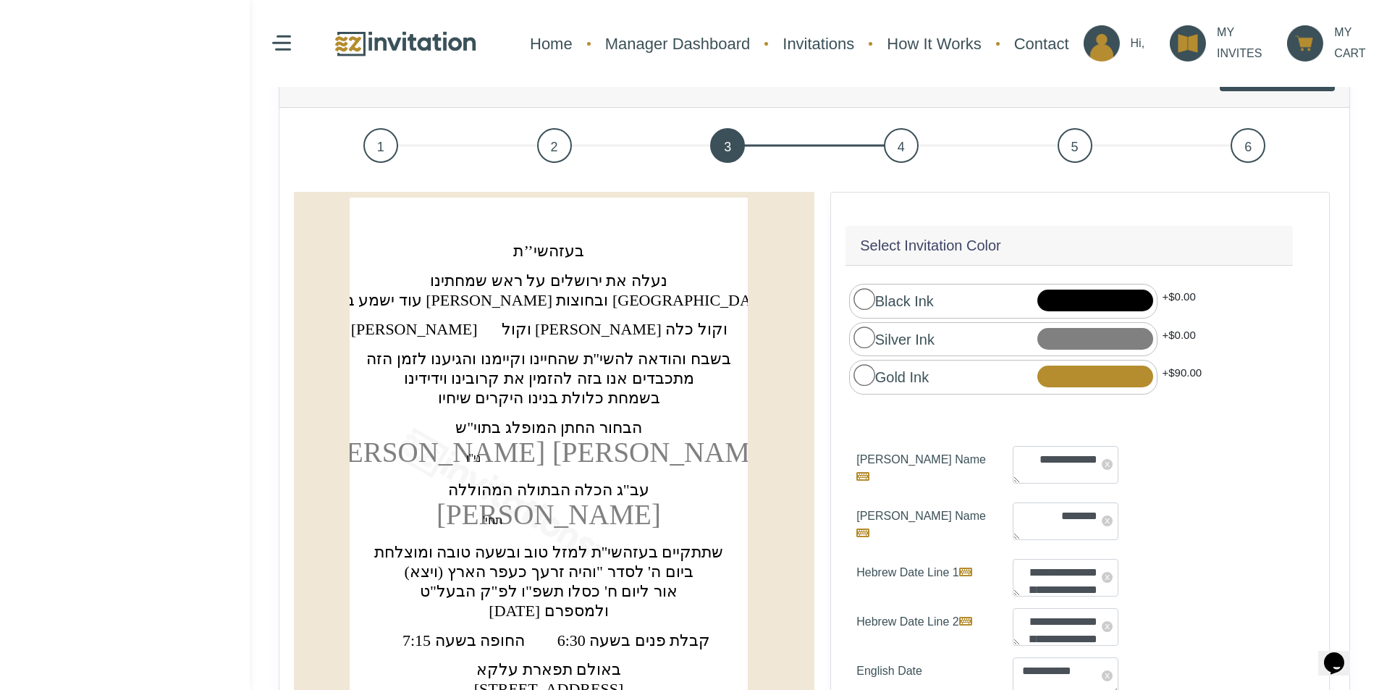
scroll to position [0, 0]
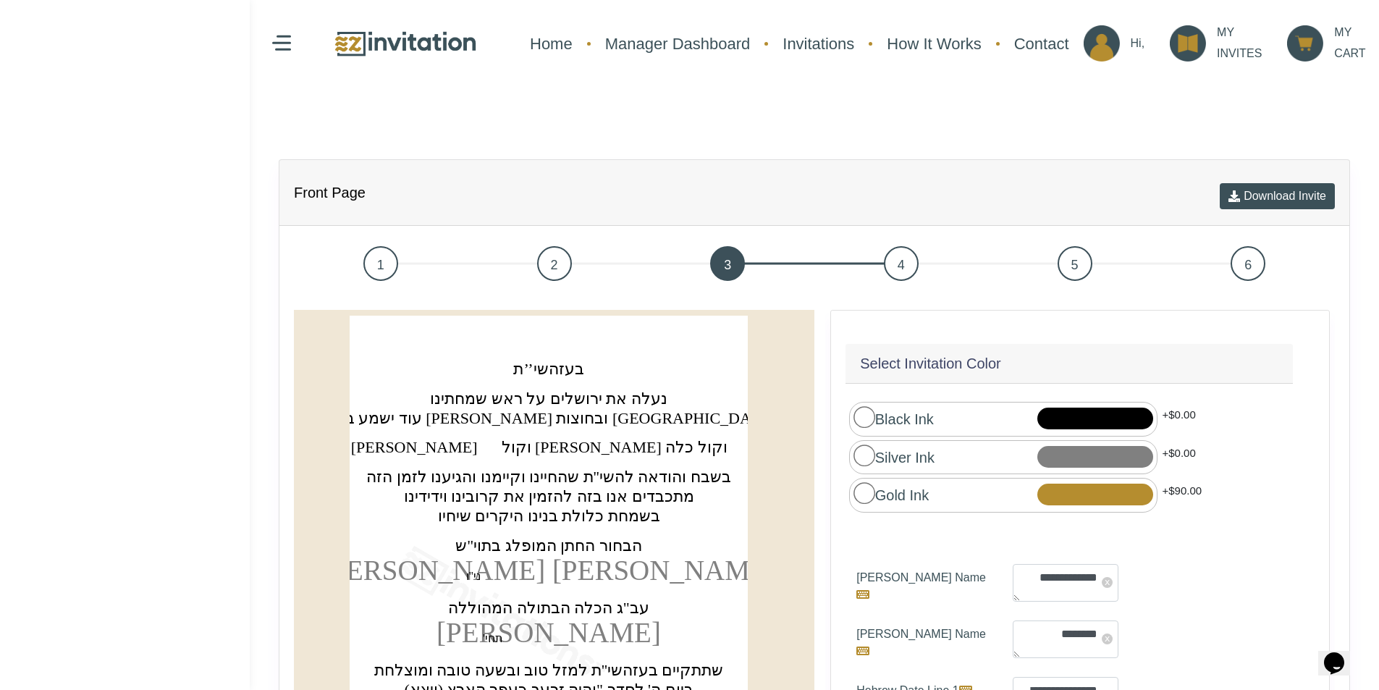
click at [373, 258] on span "1" at bounding box center [380, 263] width 35 height 35
click at [375, 264] on span "1" at bounding box center [380, 263] width 35 height 35
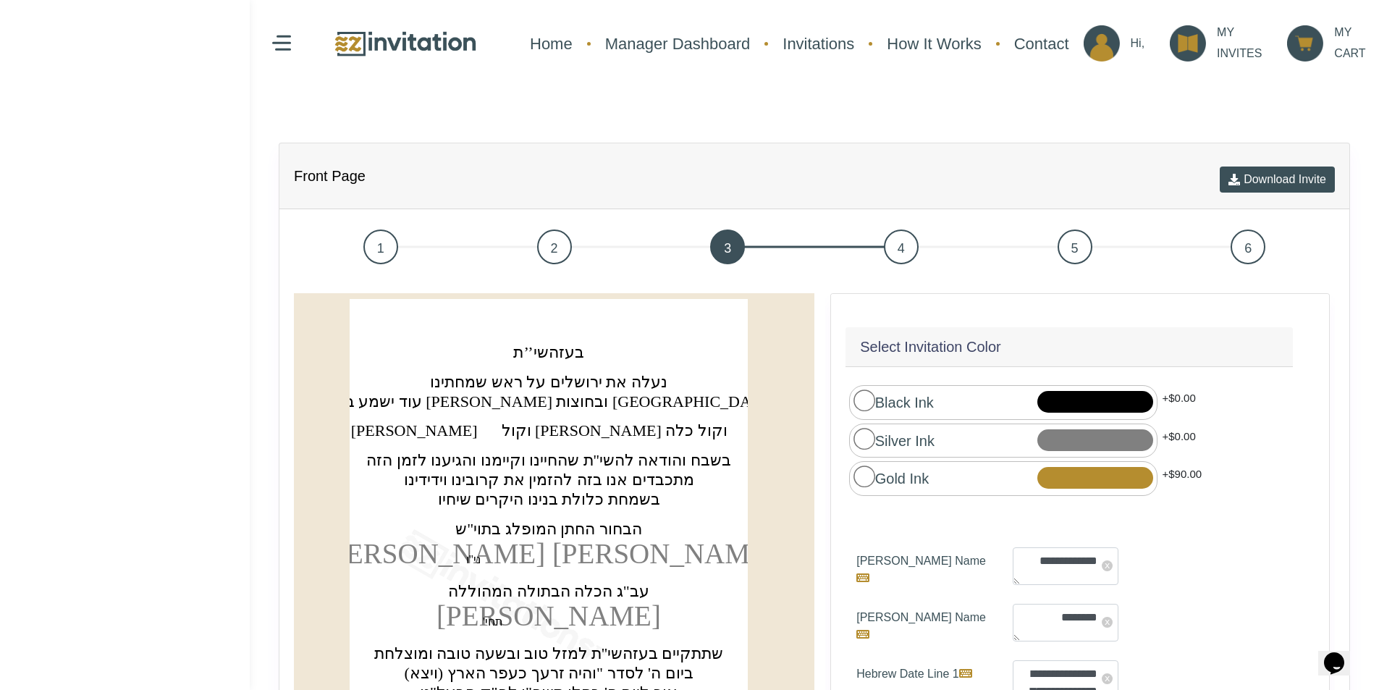
scroll to position [72, 0]
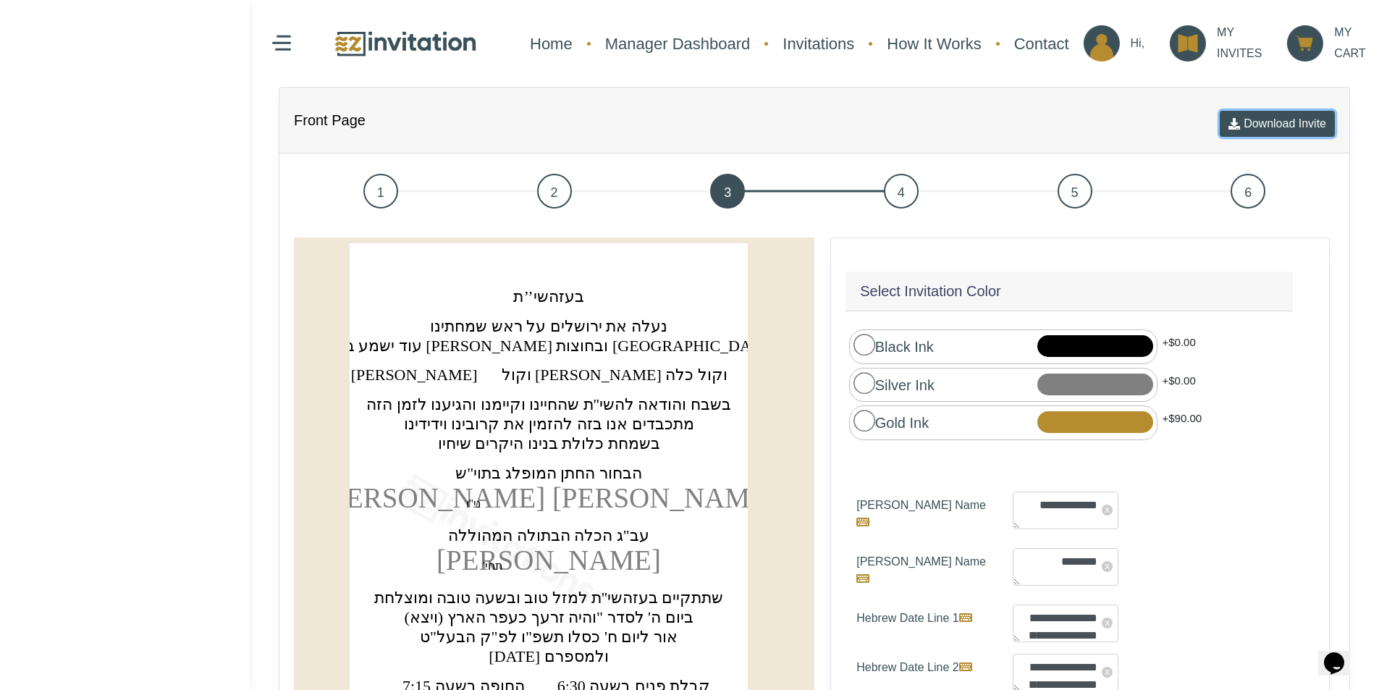
click at [1239, 123] on button "Download Invite" at bounding box center [1276, 124] width 115 height 26
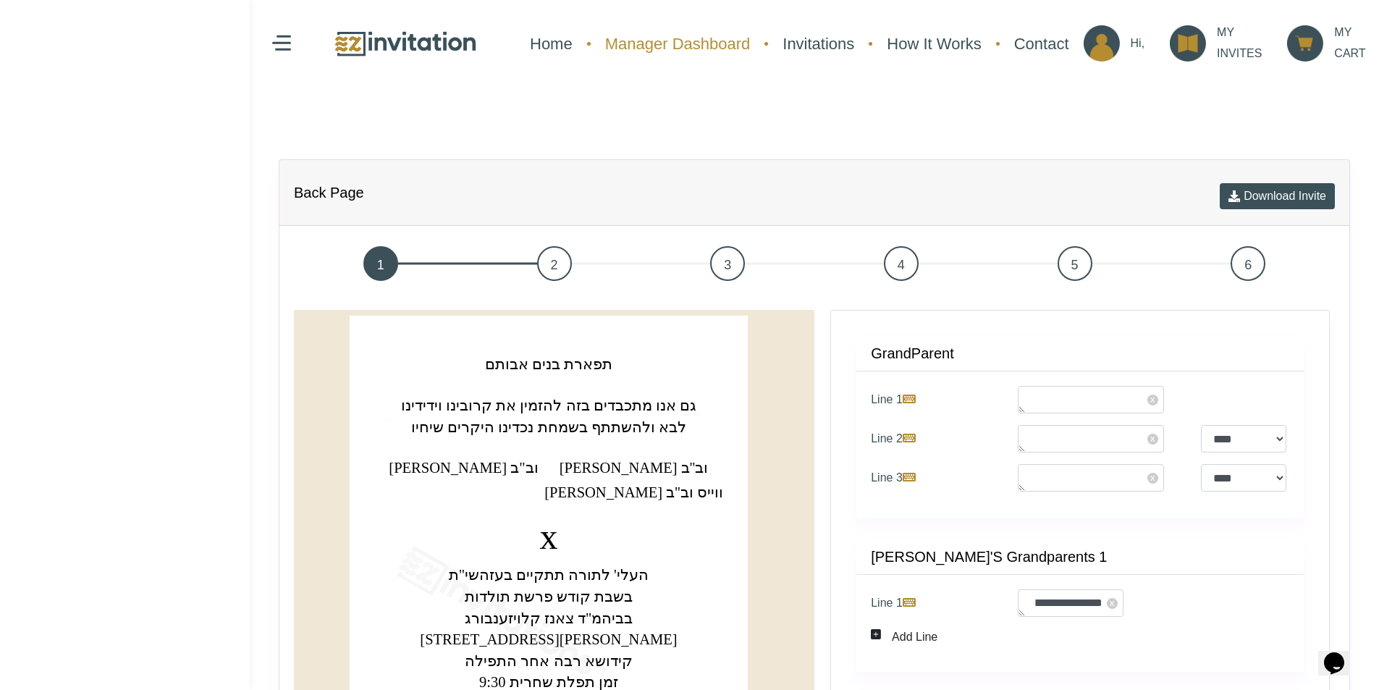
click at [661, 43] on link "Manager Dashboard" at bounding box center [678, 44] width 160 height 38
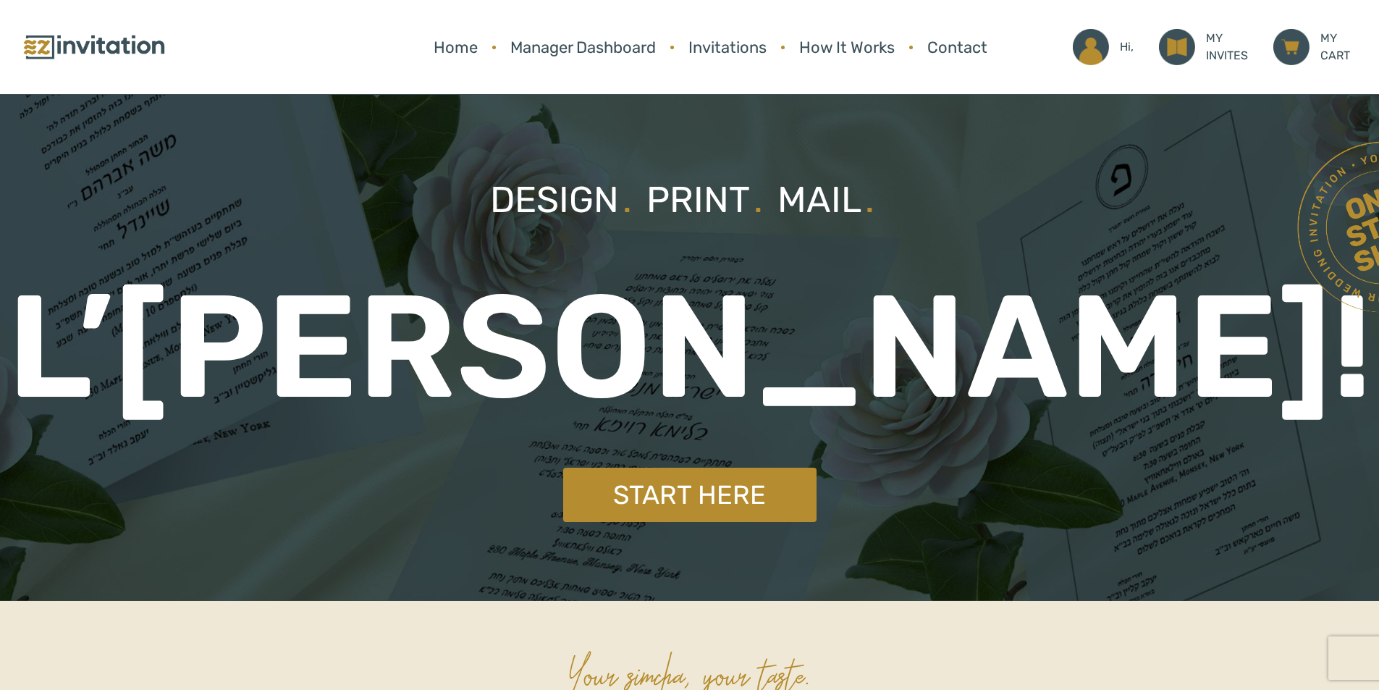
click at [731, 55] on link "Invitations" at bounding box center [727, 47] width 93 height 38
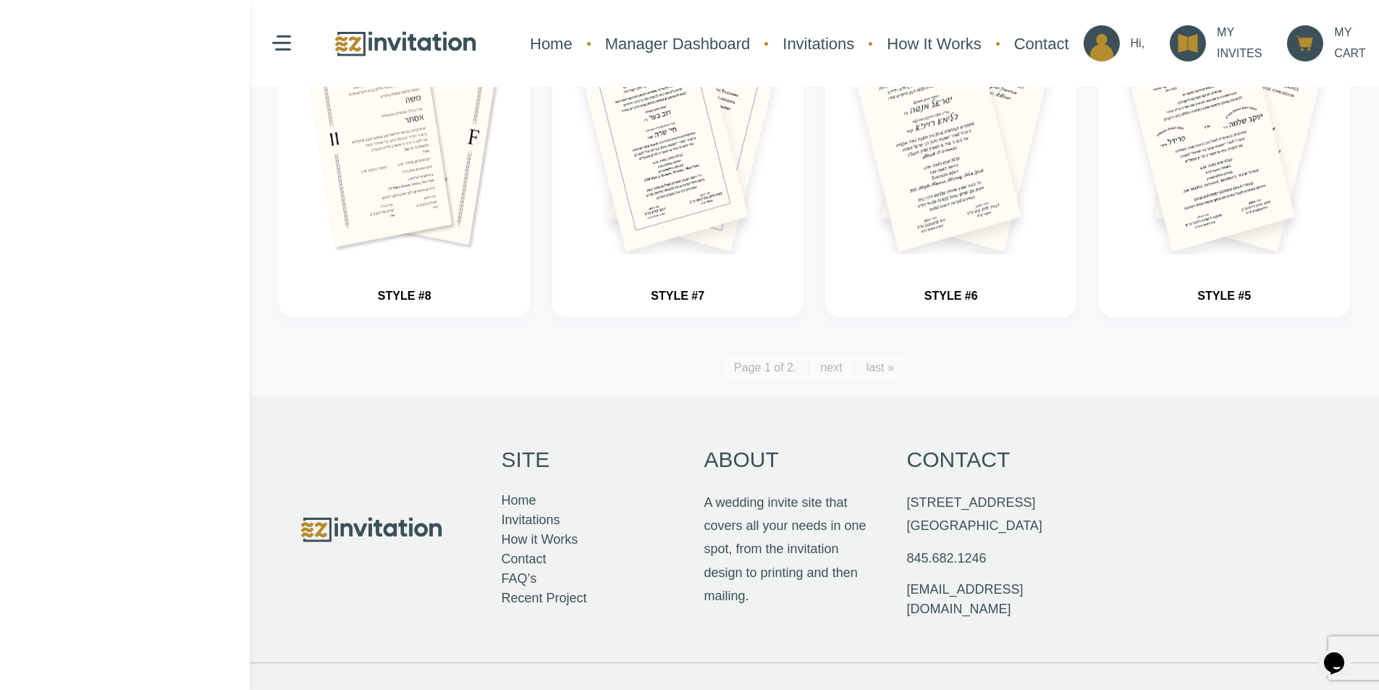
scroll to position [1664, 0]
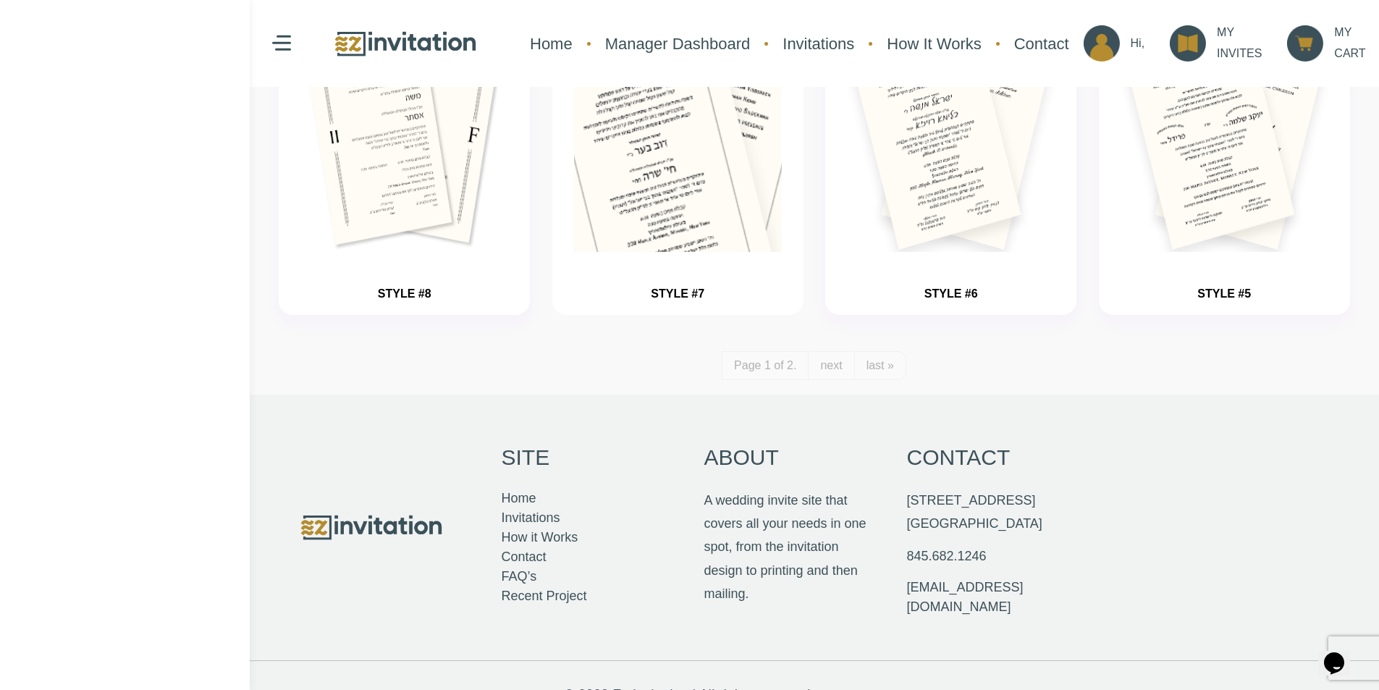
click at [728, 197] on img "button" at bounding box center [678, 174] width 312 height 362
click at [709, 182] on img "button" at bounding box center [678, 174] width 312 height 362
click at [714, 214] on img "button" at bounding box center [678, 174] width 312 height 362
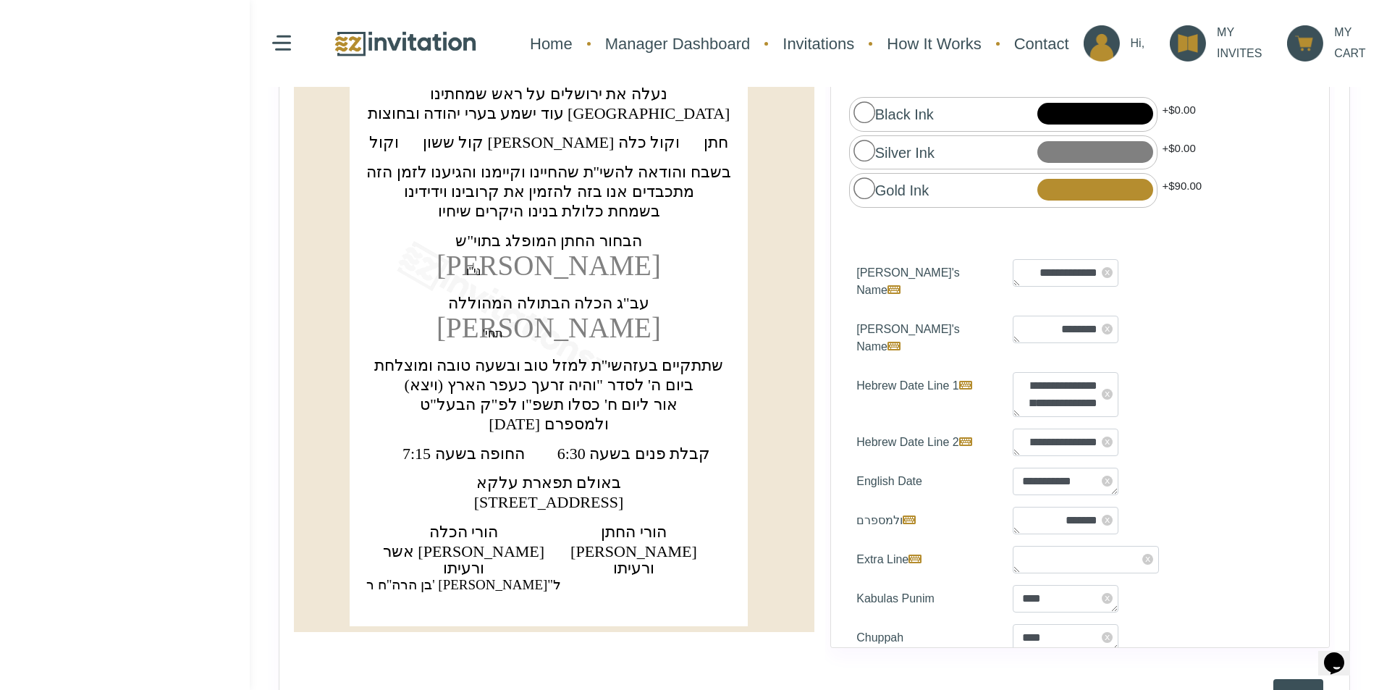
scroll to position [579, 0]
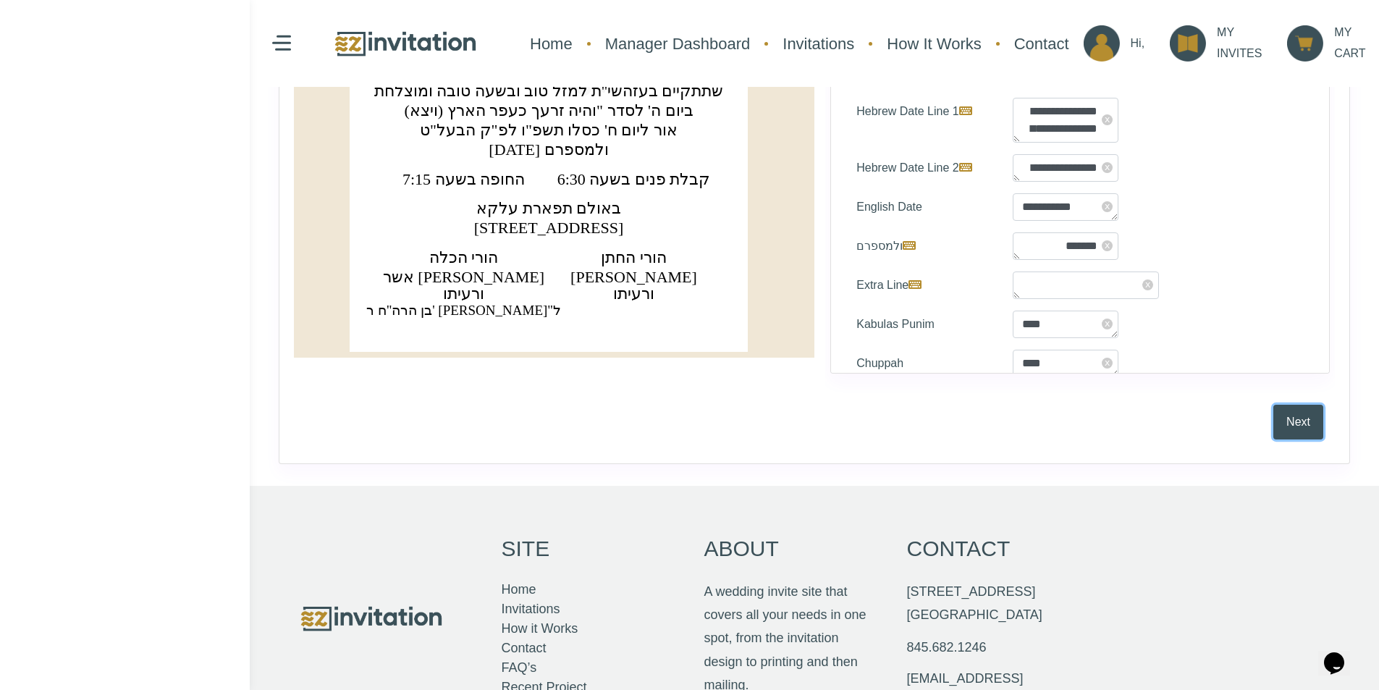
click at [1313, 415] on button "Next" at bounding box center [1298, 422] width 50 height 35
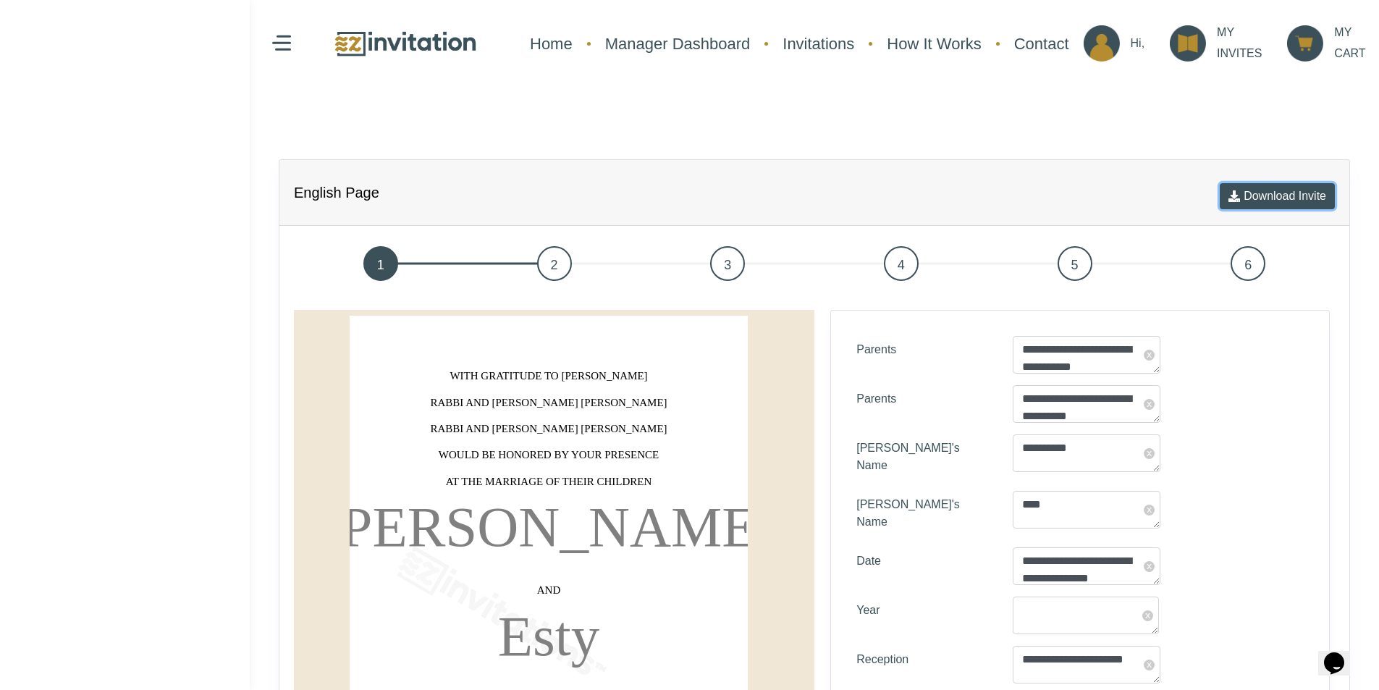
click at [1259, 202] on button "Download Invite" at bounding box center [1276, 196] width 115 height 26
click at [1228, 198] on icon "button" at bounding box center [1234, 196] width 12 height 12
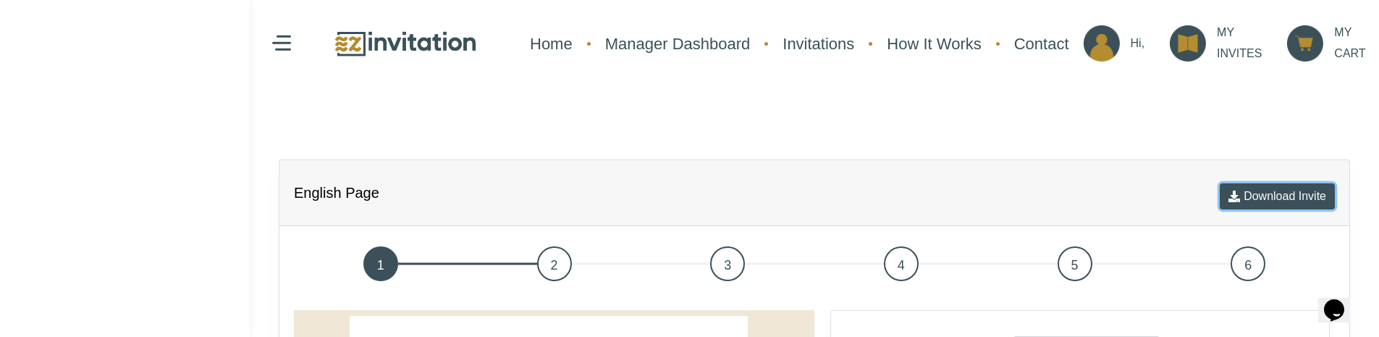
click at [1269, 196] on button "Download Invite" at bounding box center [1276, 196] width 115 height 26
click at [1228, 197] on icon "button" at bounding box center [1234, 196] width 12 height 12
click at [1237, 195] on button "Download Invite" at bounding box center [1276, 196] width 115 height 26
click at [1243, 199] on button "Download Invite" at bounding box center [1276, 196] width 115 height 26
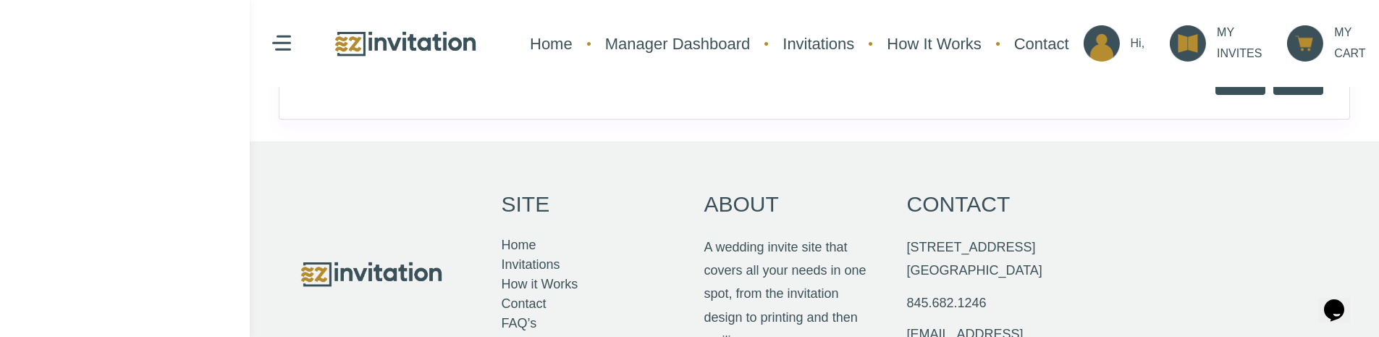
scroll to position [879, 0]
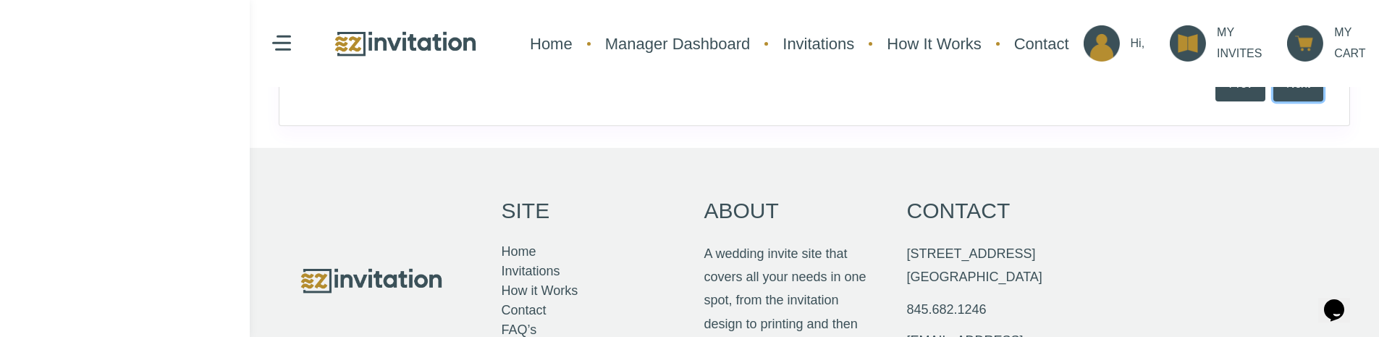
click at [1305, 96] on button "Next" at bounding box center [1298, 84] width 50 height 35
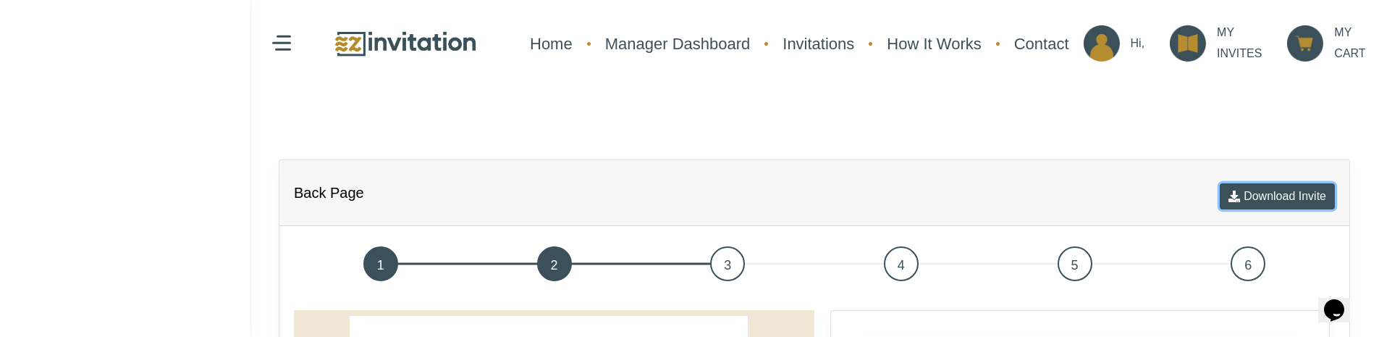
click at [1258, 195] on button "Download Invite" at bounding box center [1276, 196] width 115 height 26
click at [1245, 201] on button "Download Invite" at bounding box center [1276, 196] width 115 height 26
click at [1206, 192] on div "Back Page Download Invite" at bounding box center [814, 193] width 1070 height 66
click at [374, 250] on span "1" at bounding box center [380, 263] width 35 height 35
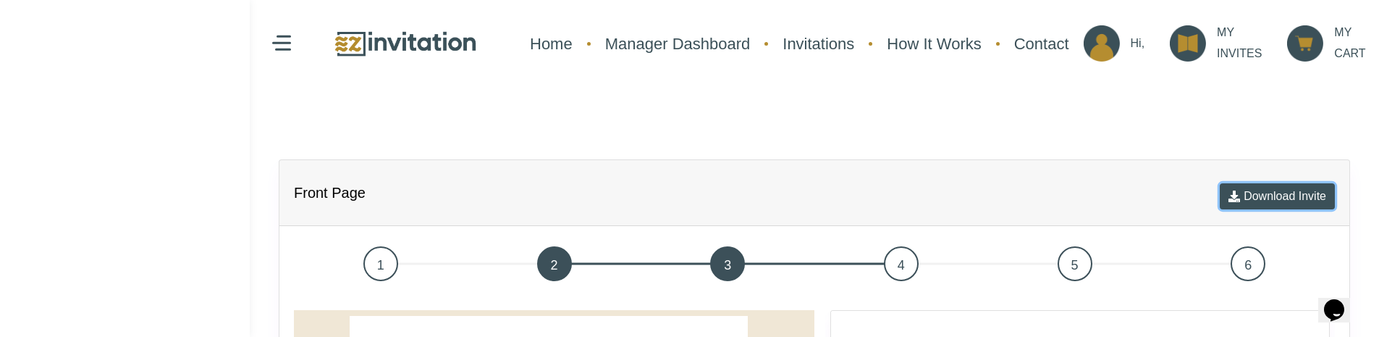
click at [1228, 200] on icon "button" at bounding box center [1234, 196] width 12 height 12
click at [1256, 196] on button "Download Invite" at bounding box center [1276, 196] width 115 height 26
click at [1071, 268] on span "5" at bounding box center [1074, 263] width 35 height 35
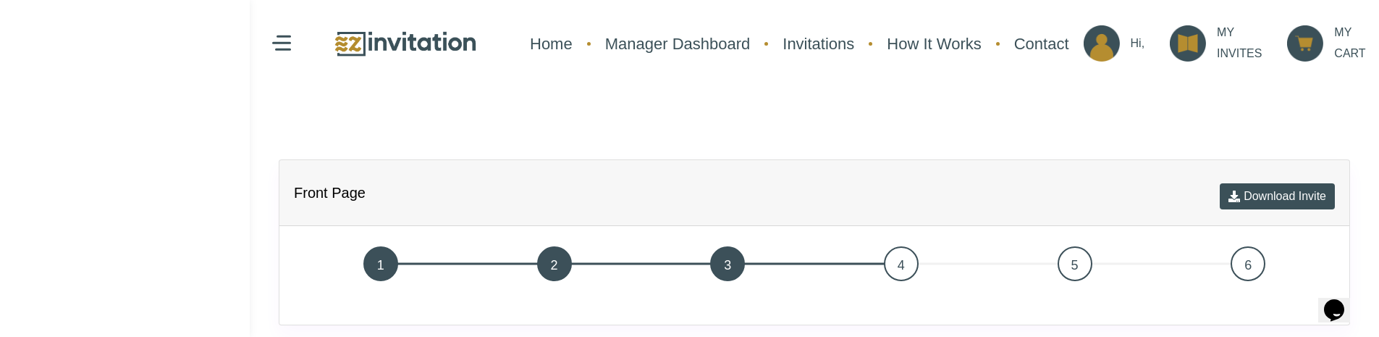
click at [1071, 268] on span "5" at bounding box center [1074, 263] width 35 height 35
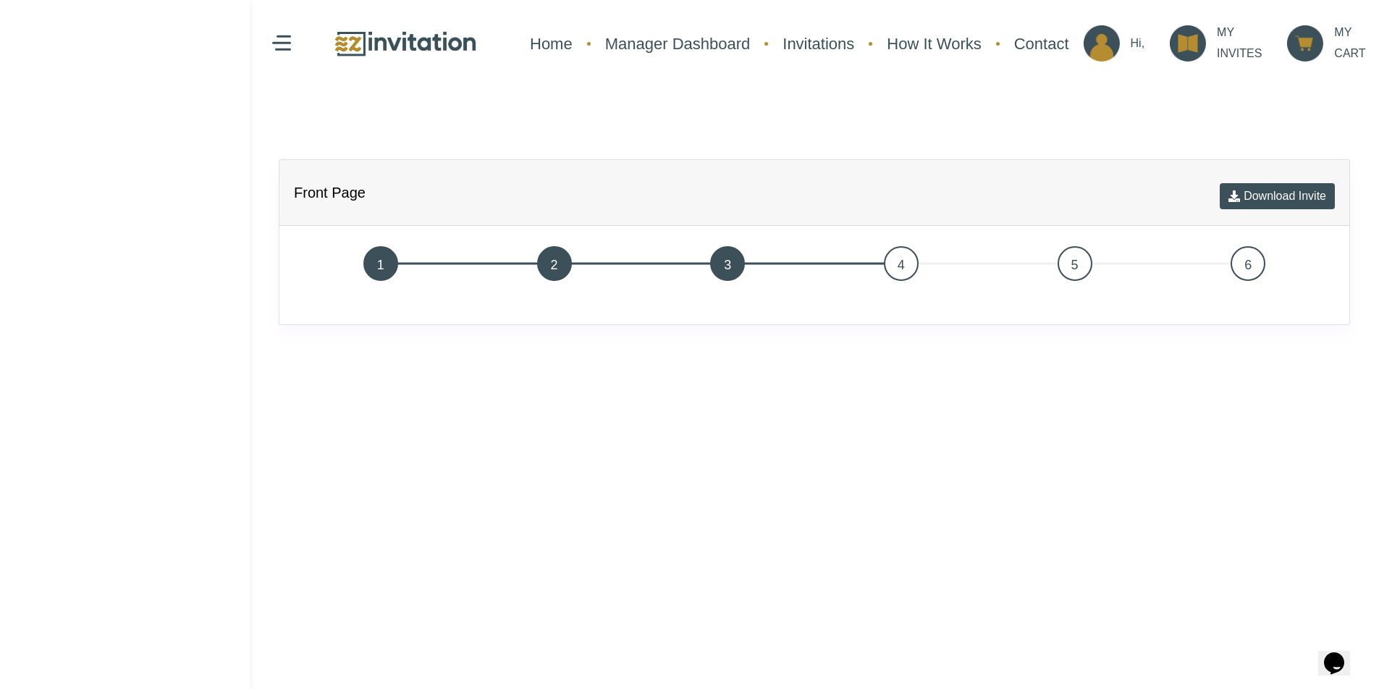
click at [393, 253] on span "1" at bounding box center [380, 263] width 35 height 35
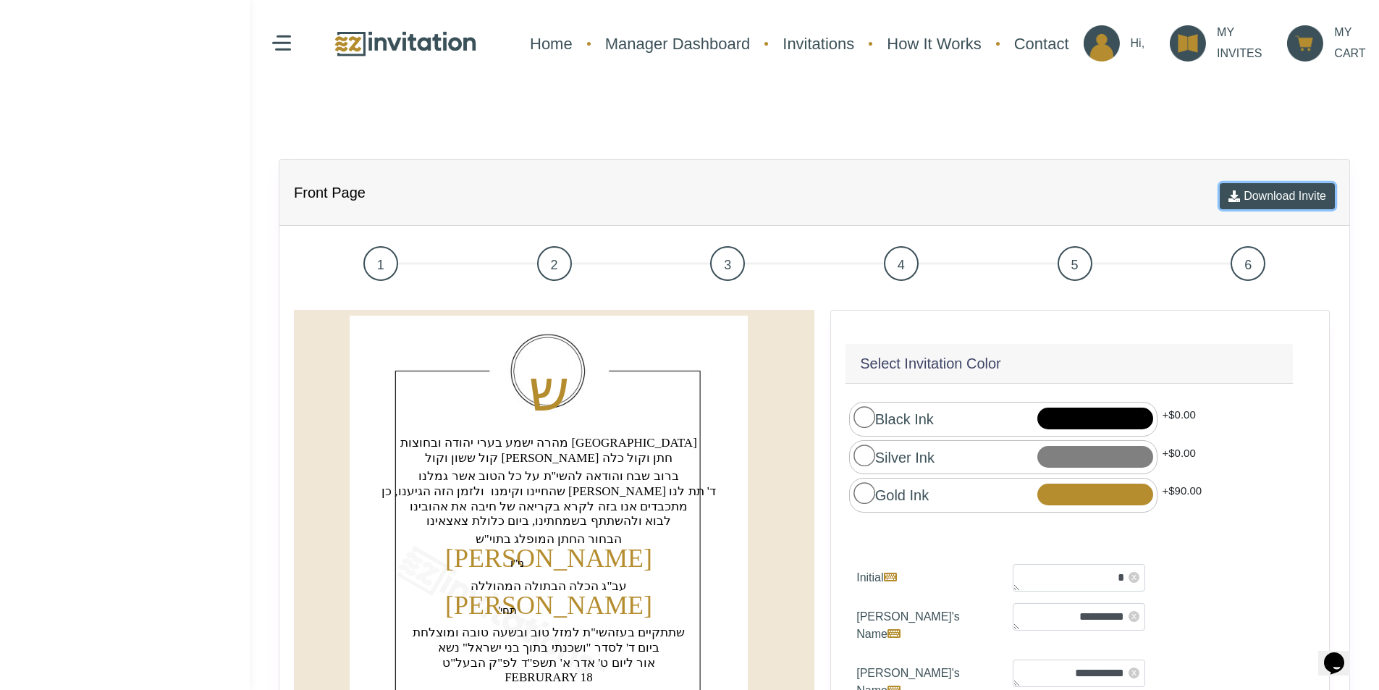
click at [1245, 192] on button "Download Invite" at bounding box center [1276, 196] width 115 height 26
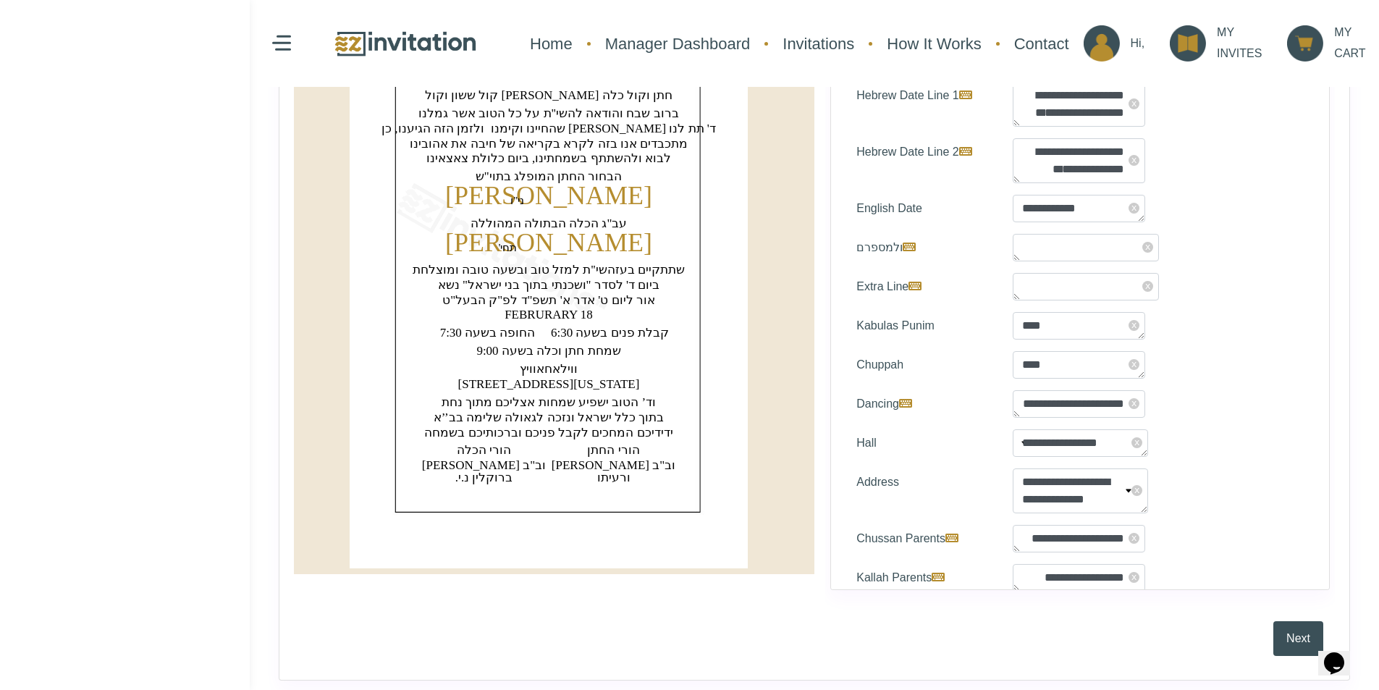
scroll to position [651, 0]
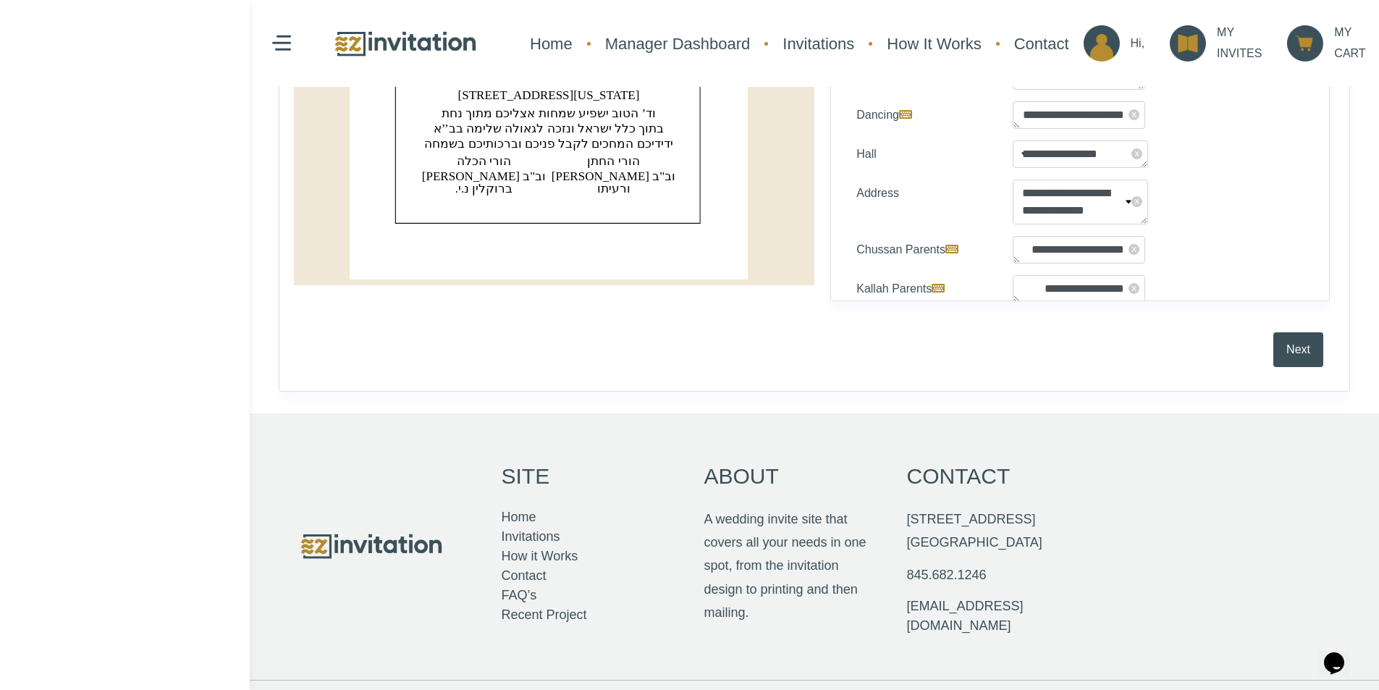
click at [1314, 347] on button "Next" at bounding box center [1298, 349] width 50 height 35
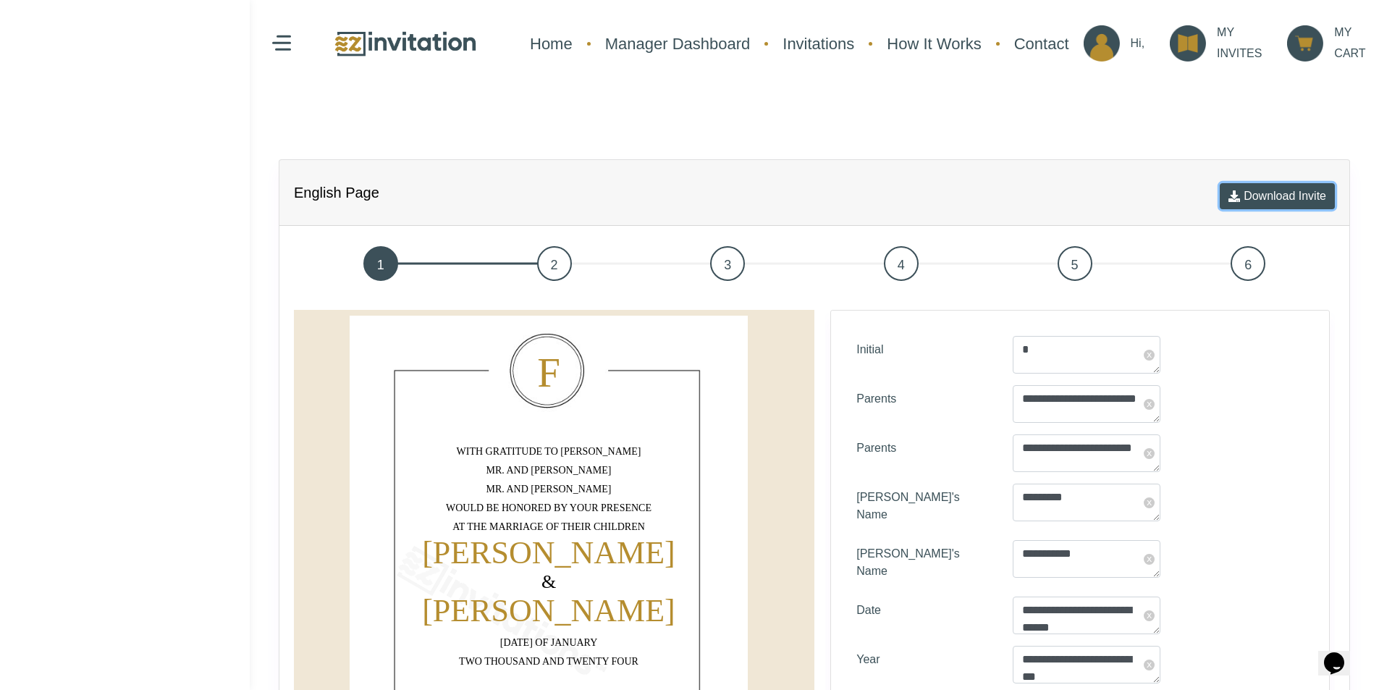
click at [1294, 192] on button "Download Invite" at bounding box center [1276, 196] width 115 height 26
click at [1264, 195] on button "Download Invite" at bounding box center [1276, 196] width 115 height 26
click at [1267, 206] on button "Download Invite" at bounding box center [1276, 196] width 115 height 26
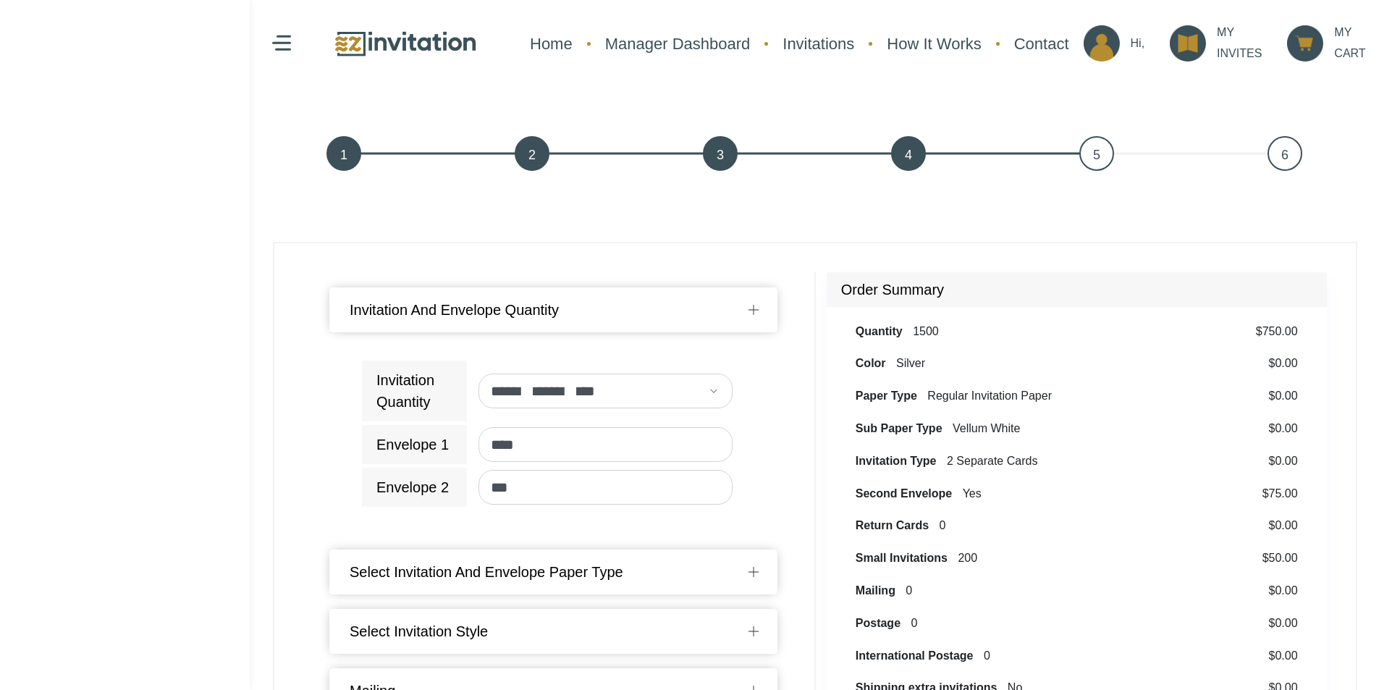
select select "****"
